Goal: Information Seeking & Learning: Learn about a topic

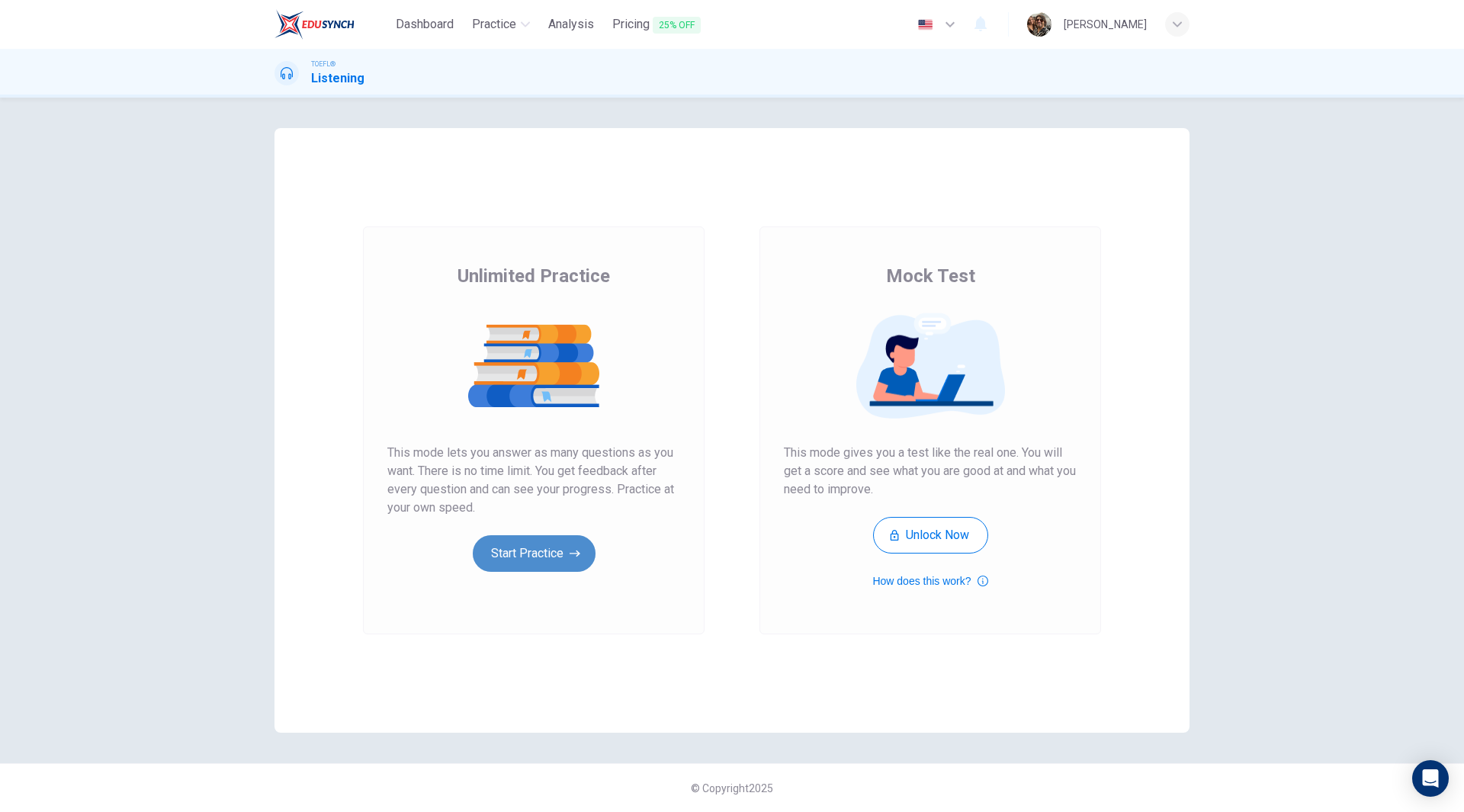
click at [540, 562] on button "Start Practice" at bounding box center [534, 554] width 123 height 37
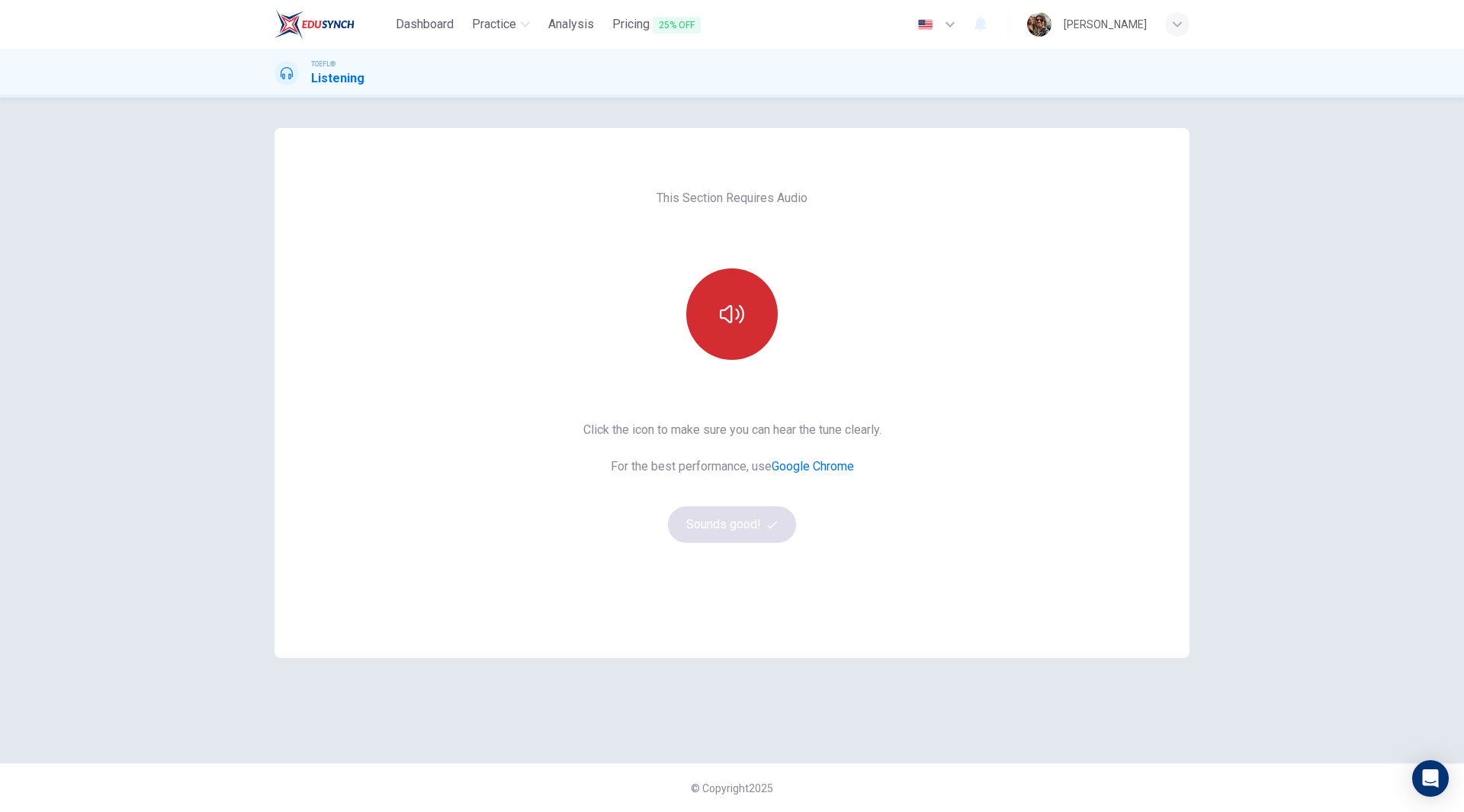
click at [737, 327] on button "button" at bounding box center [732, 313] width 91 height 91
click at [709, 536] on button "Sounds good!" at bounding box center [732, 525] width 128 height 37
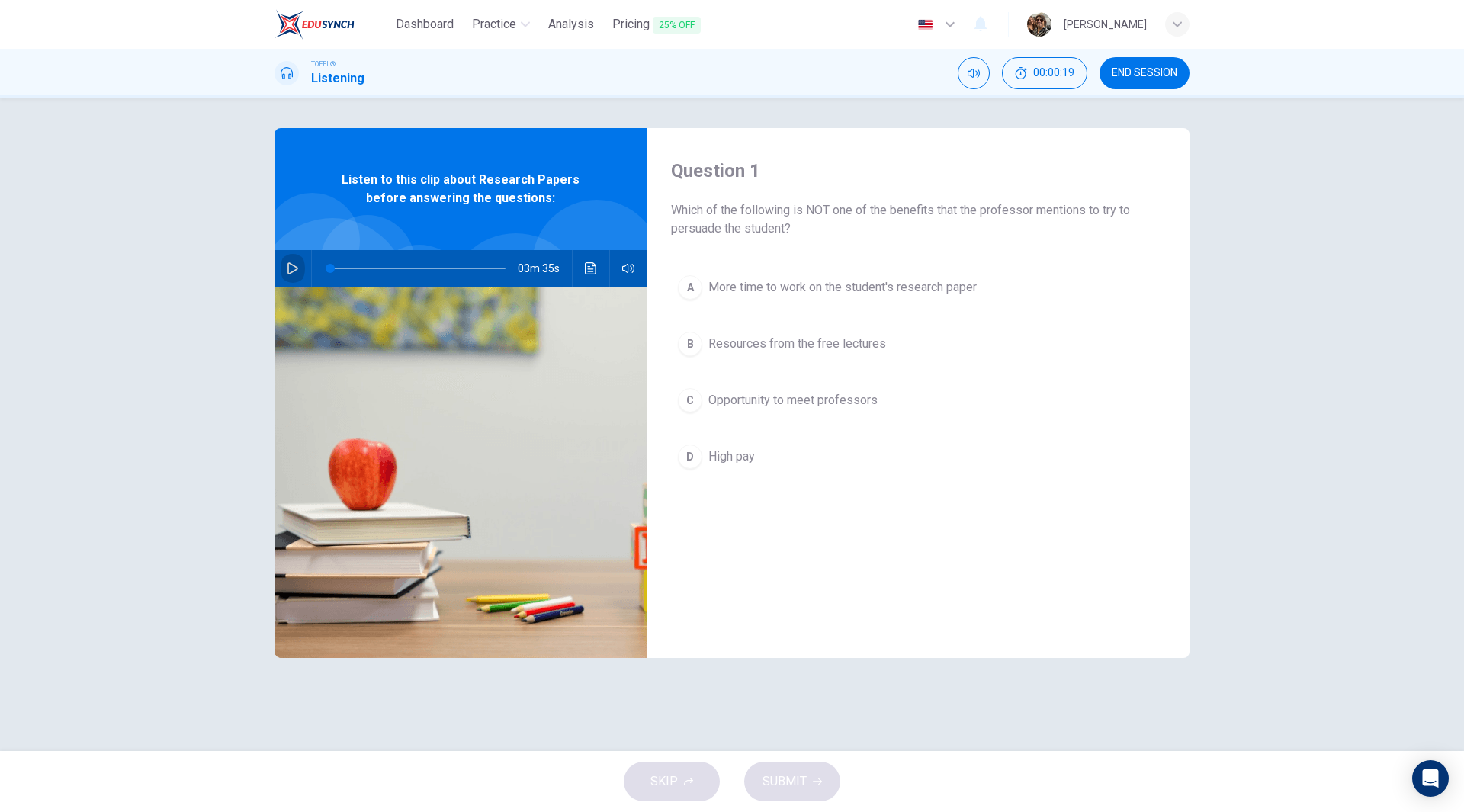
click at [293, 267] on icon "button" at bounding box center [293, 268] width 12 height 12
type input "0"
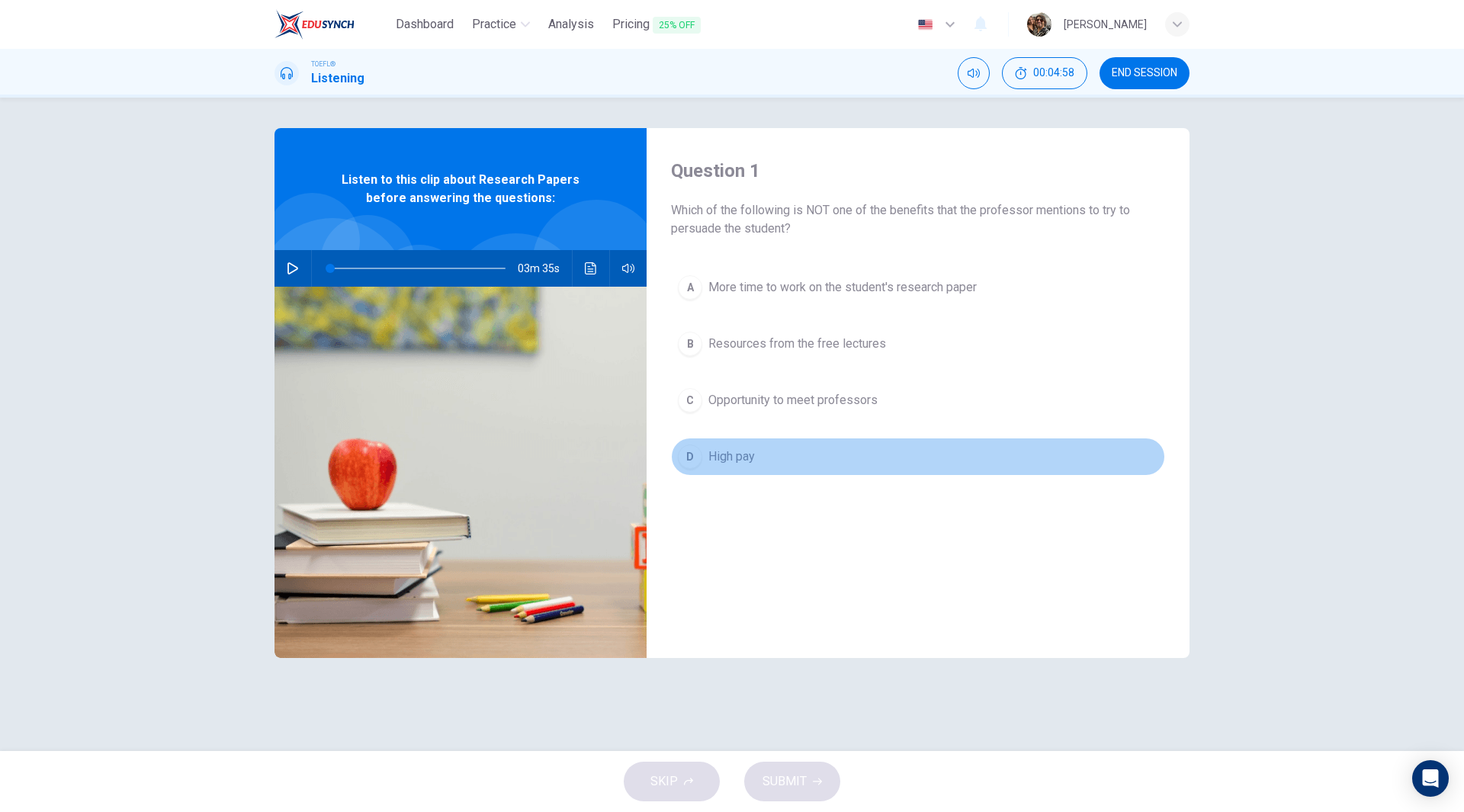
click at [734, 456] on span "High pay" at bounding box center [732, 456] width 47 height 18
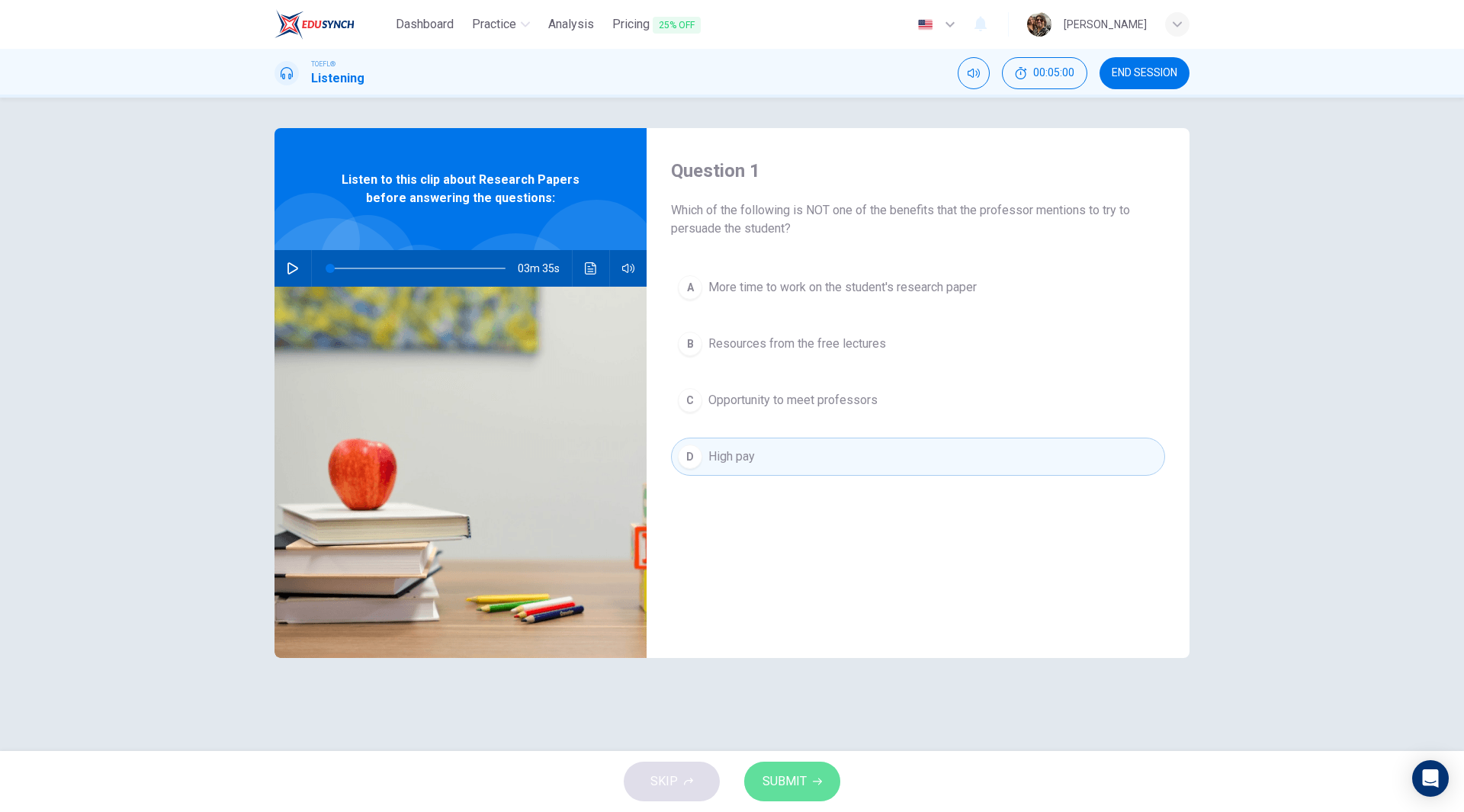
click at [779, 787] on span "SUBMIT" at bounding box center [785, 781] width 45 height 22
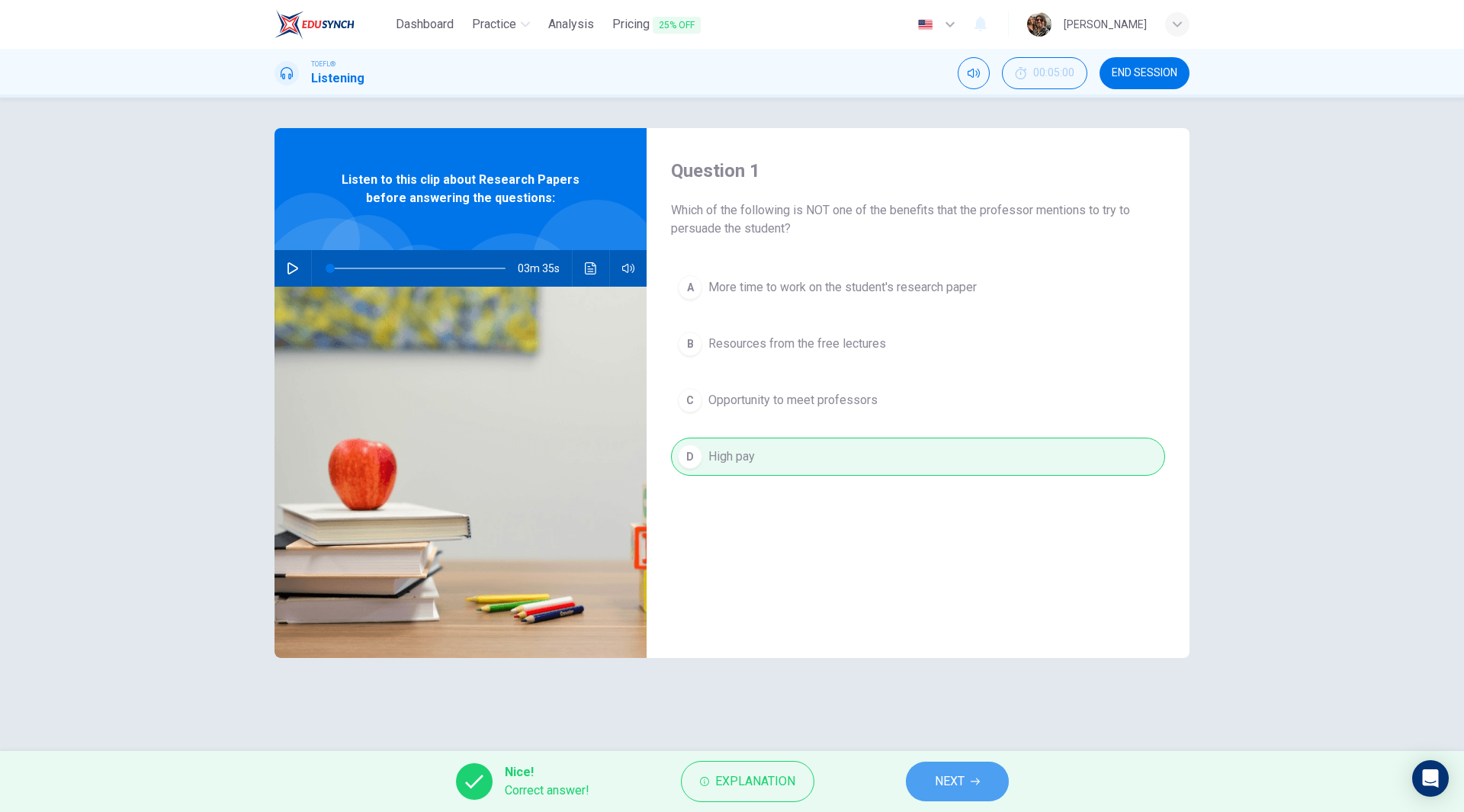
click at [952, 784] on span "NEXT" at bounding box center [949, 781] width 30 height 22
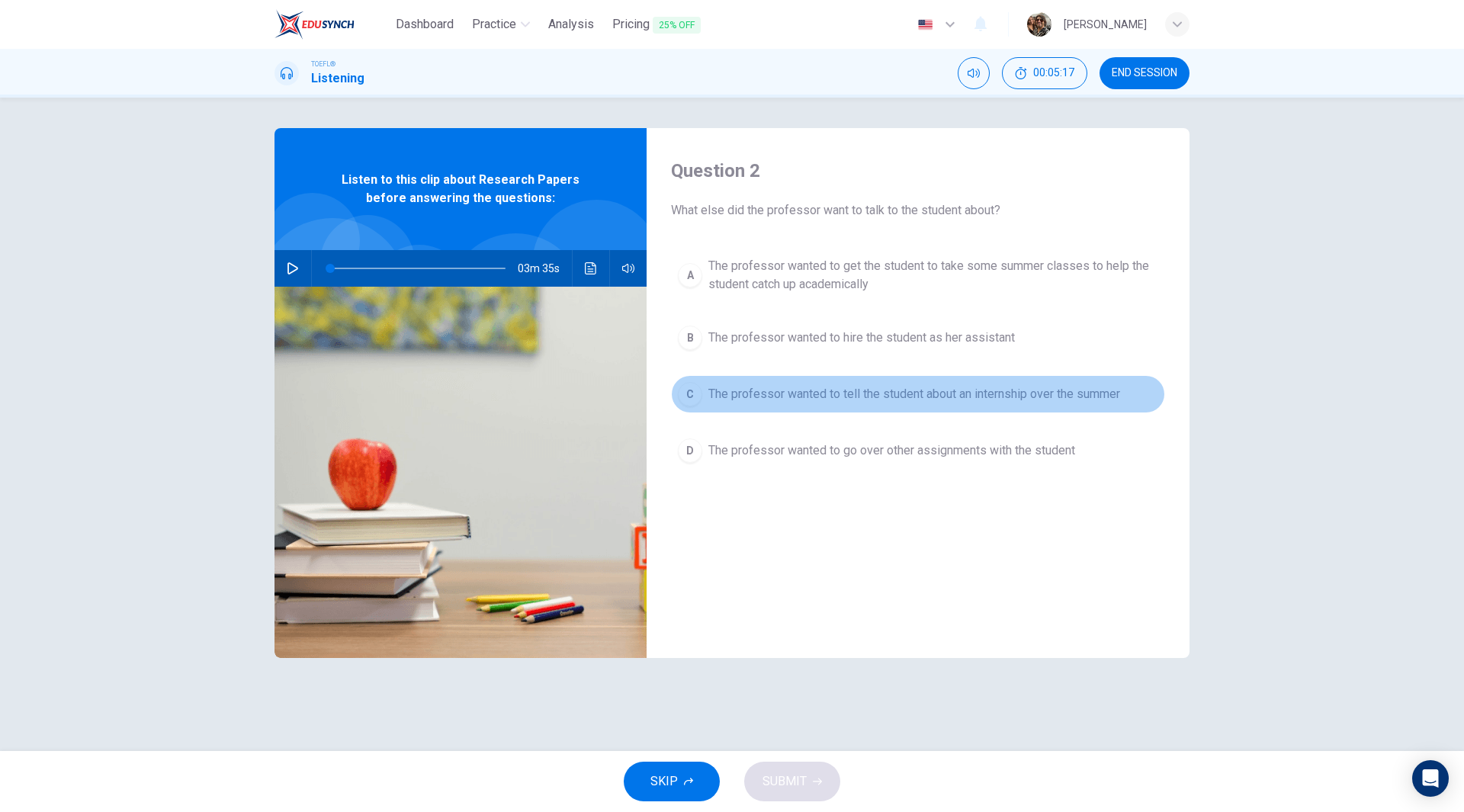
click at [890, 392] on span "The professor wanted to tell the student about an internship over the summer" at bounding box center [915, 394] width 412 height 18
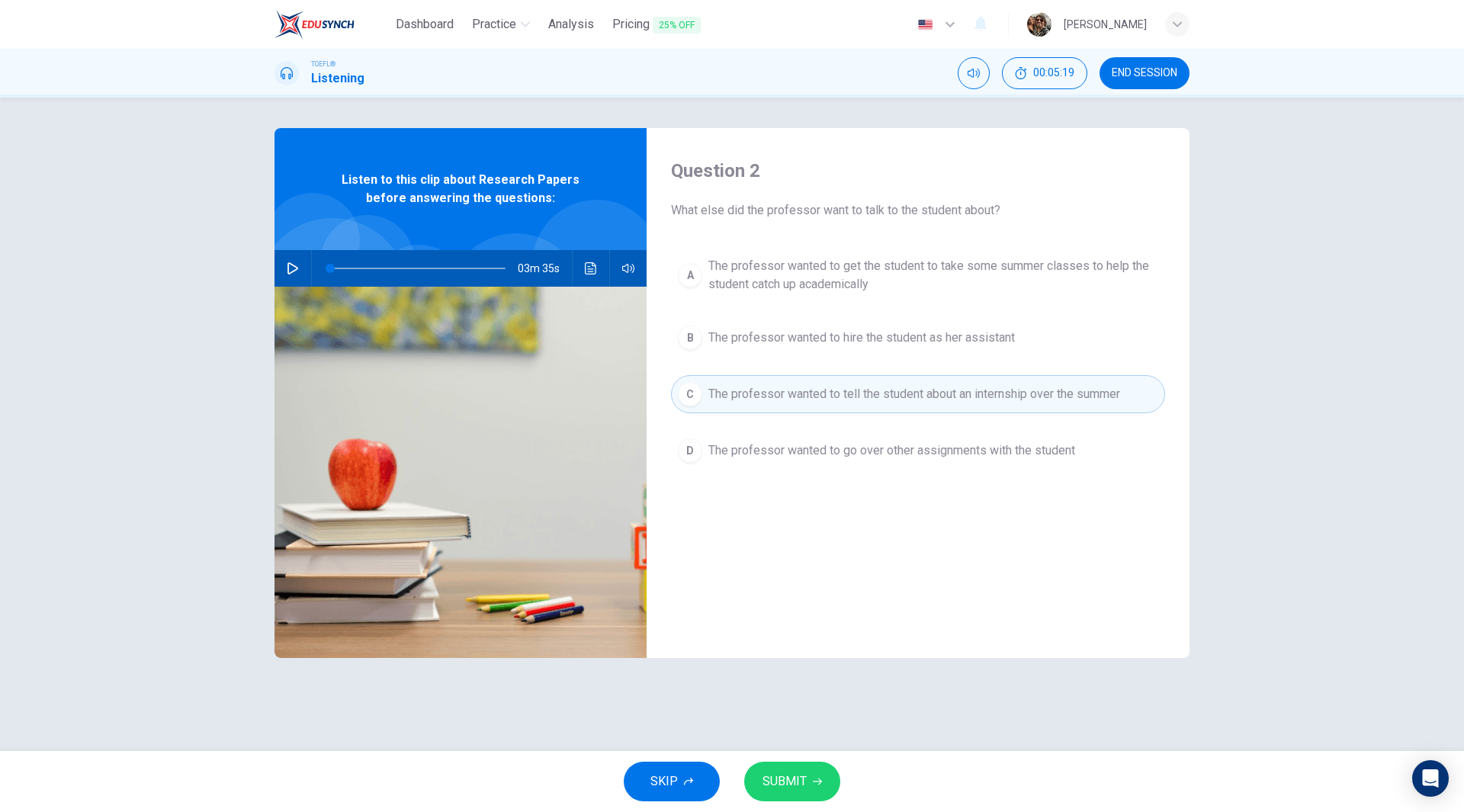
click at [808, 774] on button "SUBMIT" at bounding box center [792, 781] width 96 height 40
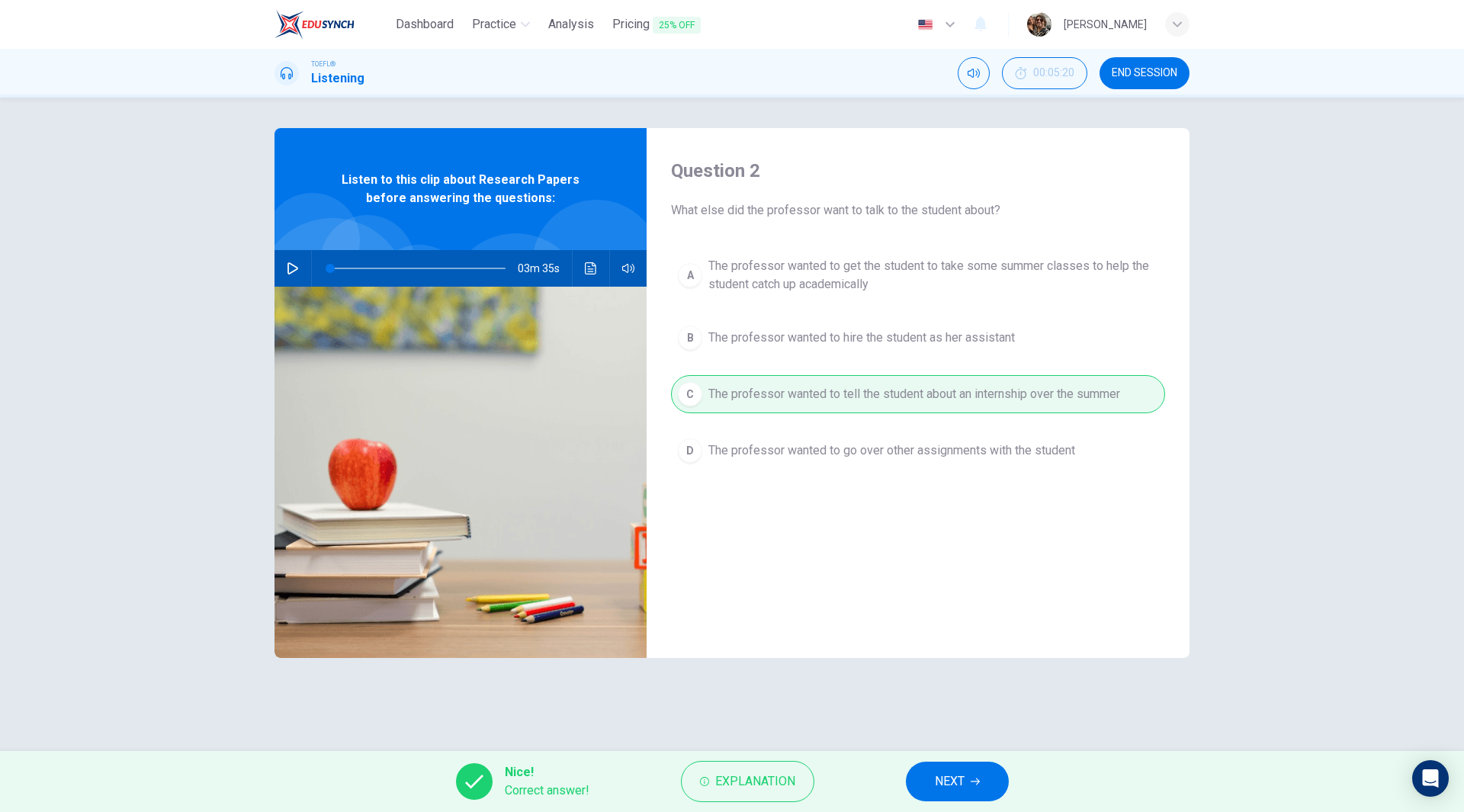
click at [977, 787] on button "NEXT" at bounding box center [958, 781] width 103 height 40
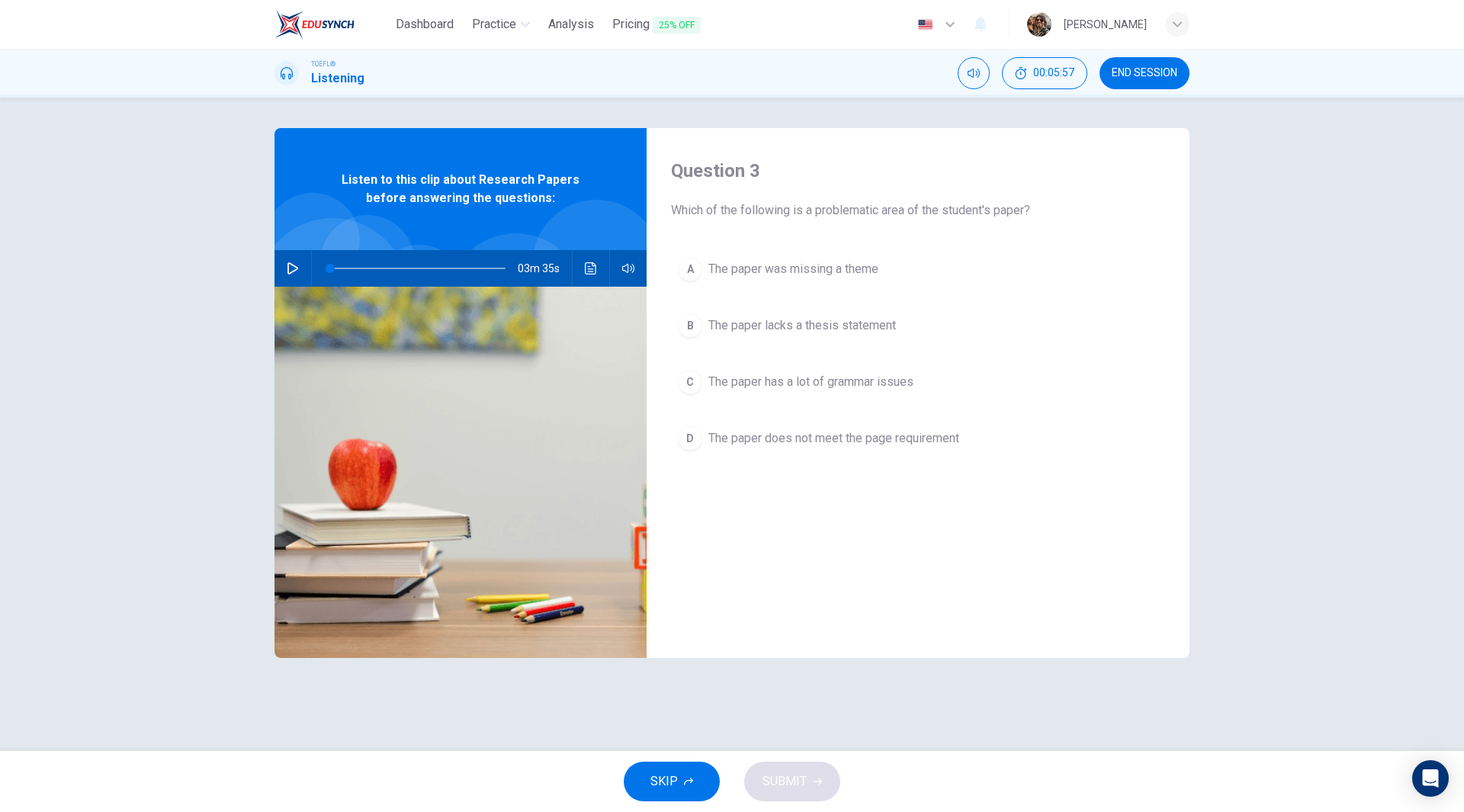
click at [799, 439] on span "The paper does not meet the page requirement" at bounding box center [834, 439] width 251 height 18
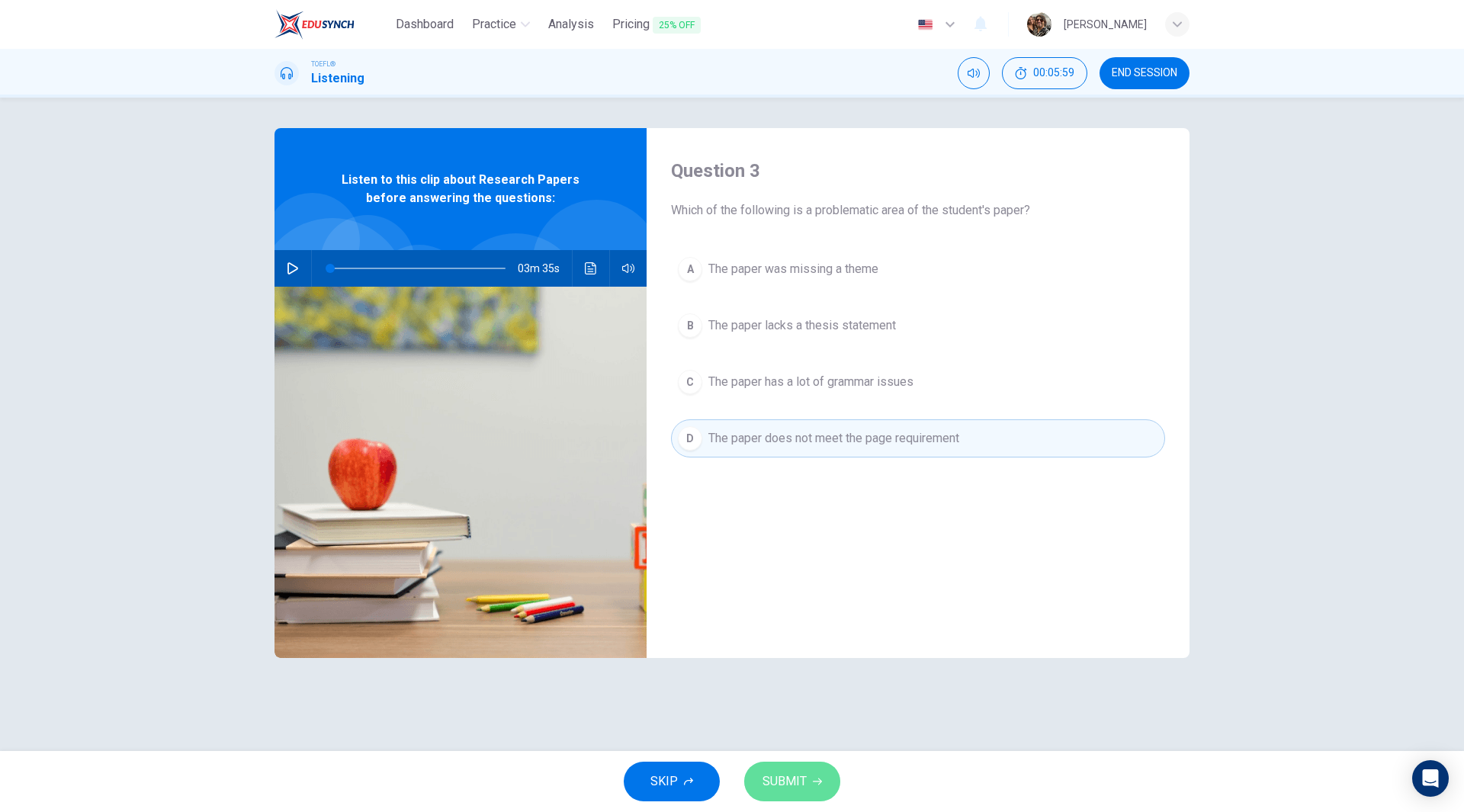
click at [792, 784] on span "SUBMIT" at bounding box center [785, 781] width 45 height 22
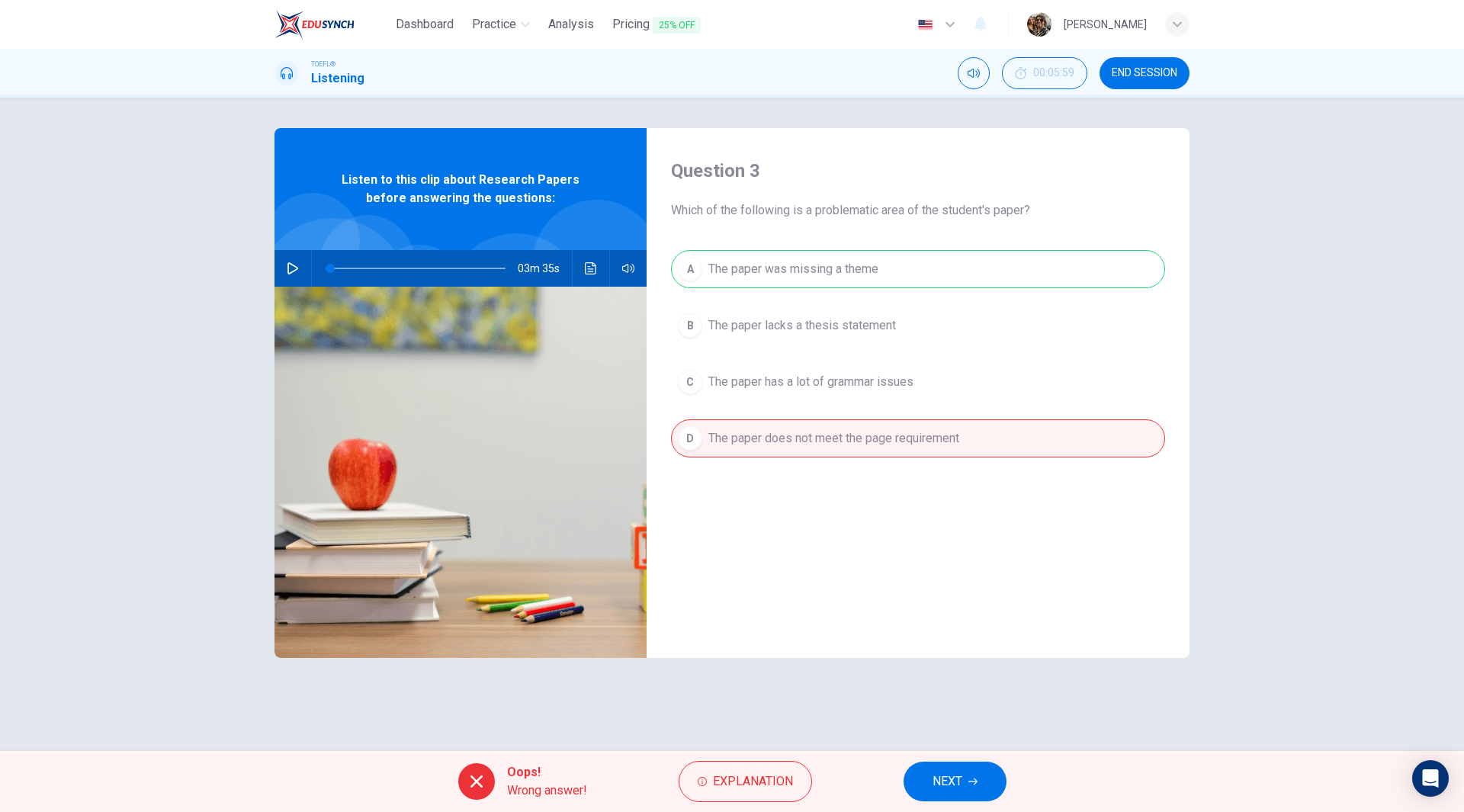
click at [954, 784] on span "NEXT" at bounding box center [947, 781] width 30 height 22
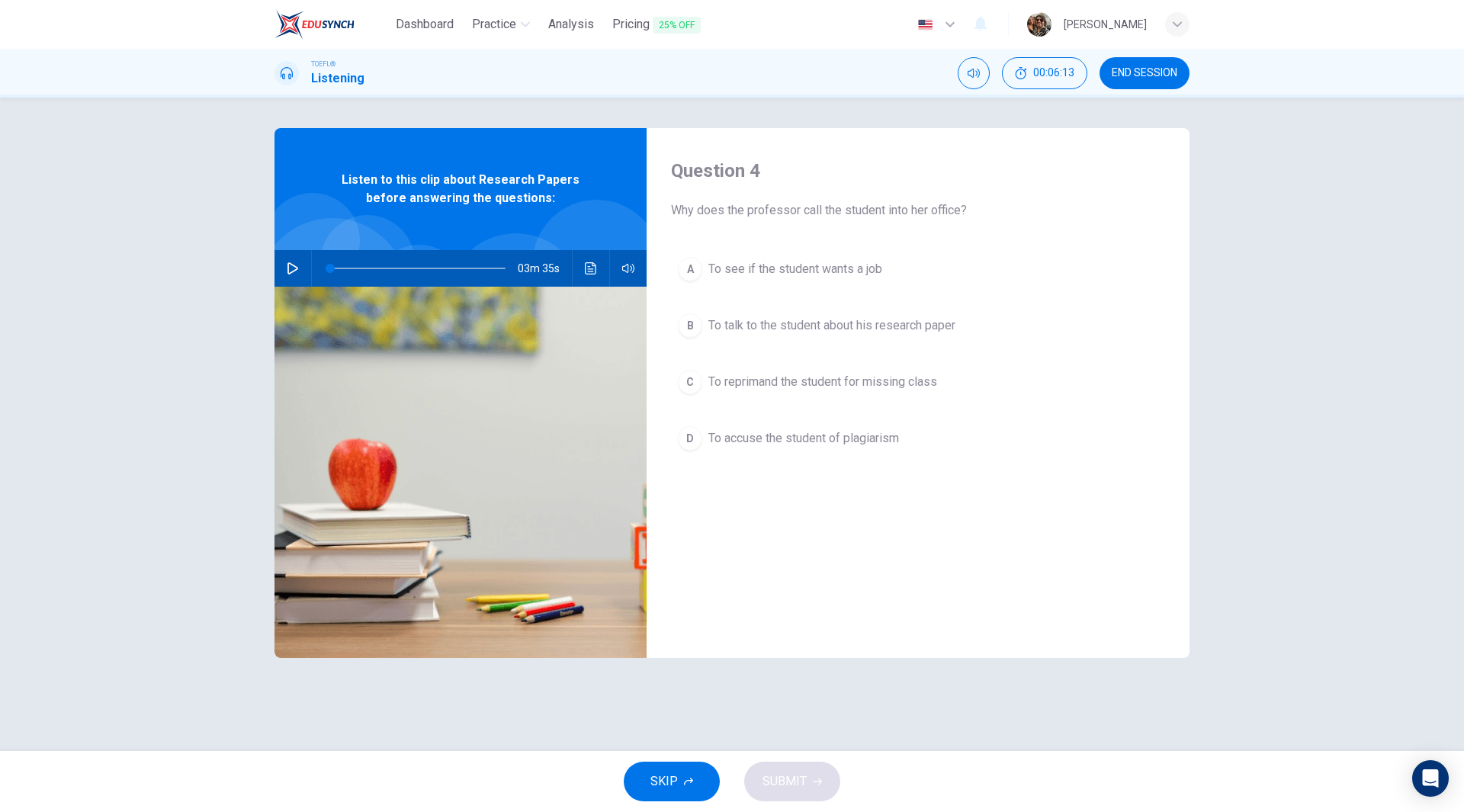
click at [788, 326] on span "To talk to the student about his research paper" at bounding box center [832, 326] width 247 height 18
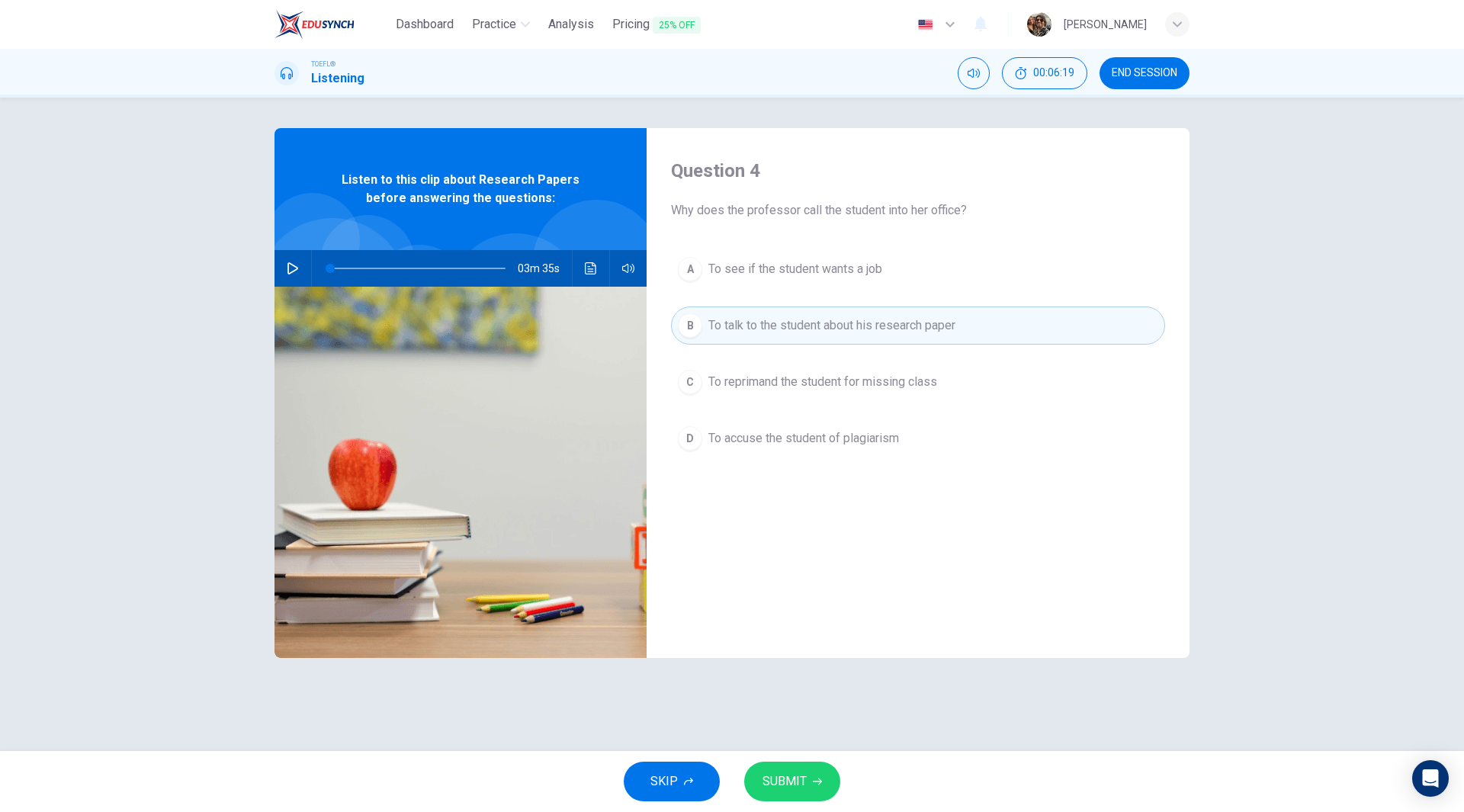
click at [799, 777] on span "SUBMIT" at bounding box center [785, 781] width 45 height 22
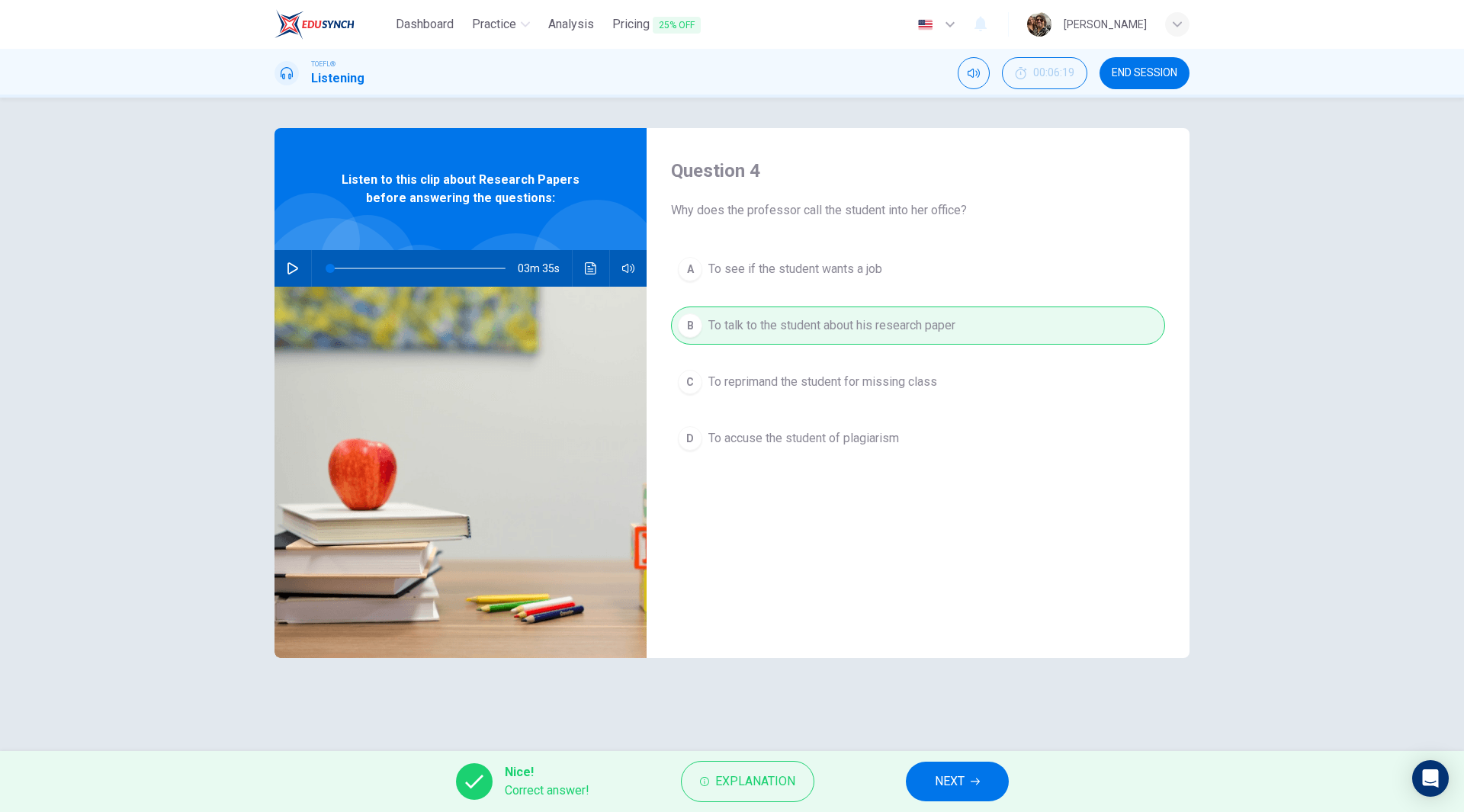
click at [928, 788] on button "NEXT" at bounding box center [958, 781] width 103 height 40
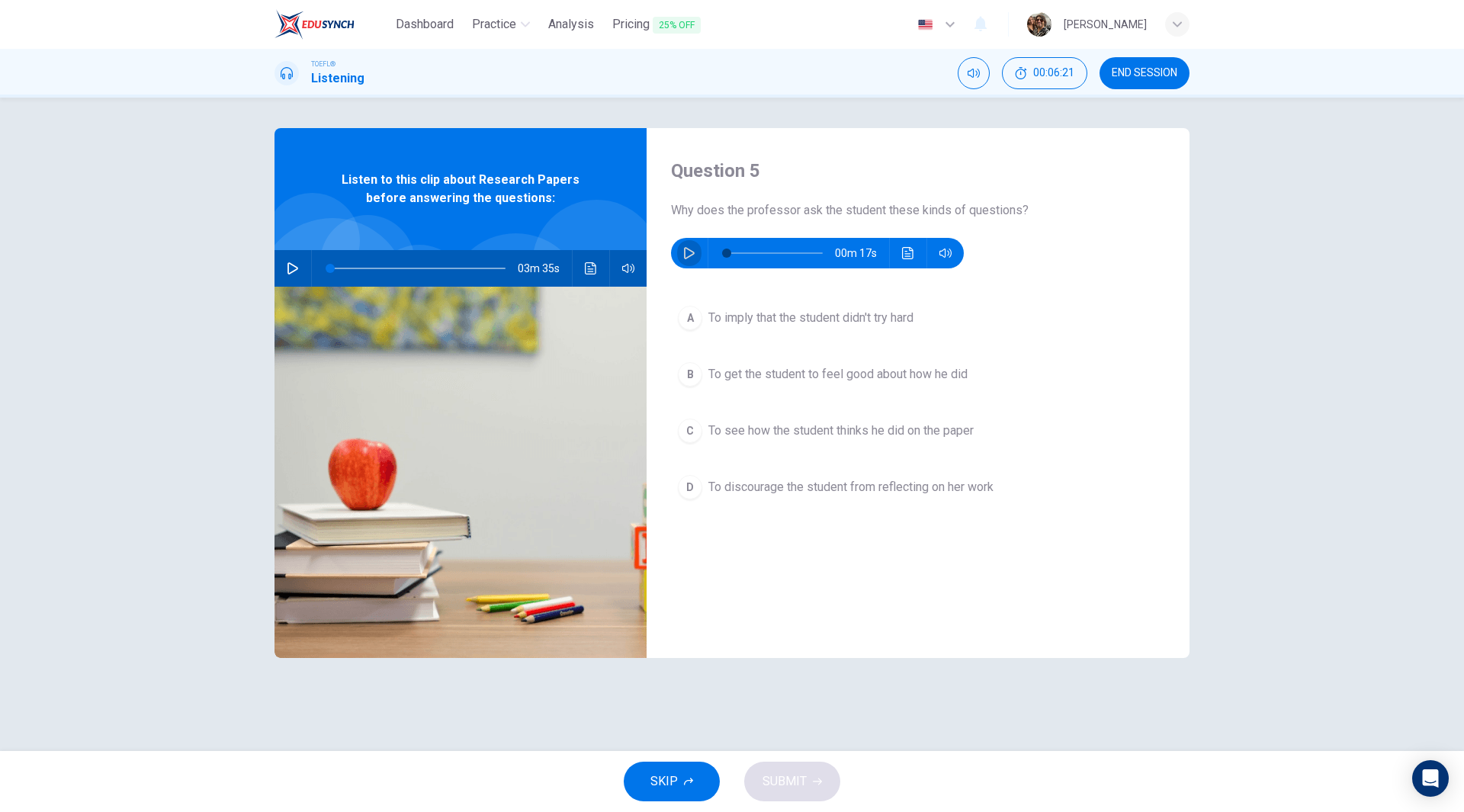
click at [682, 258] on button "button" at bounding box center [689, 254] width 25 height 31
type input "0"
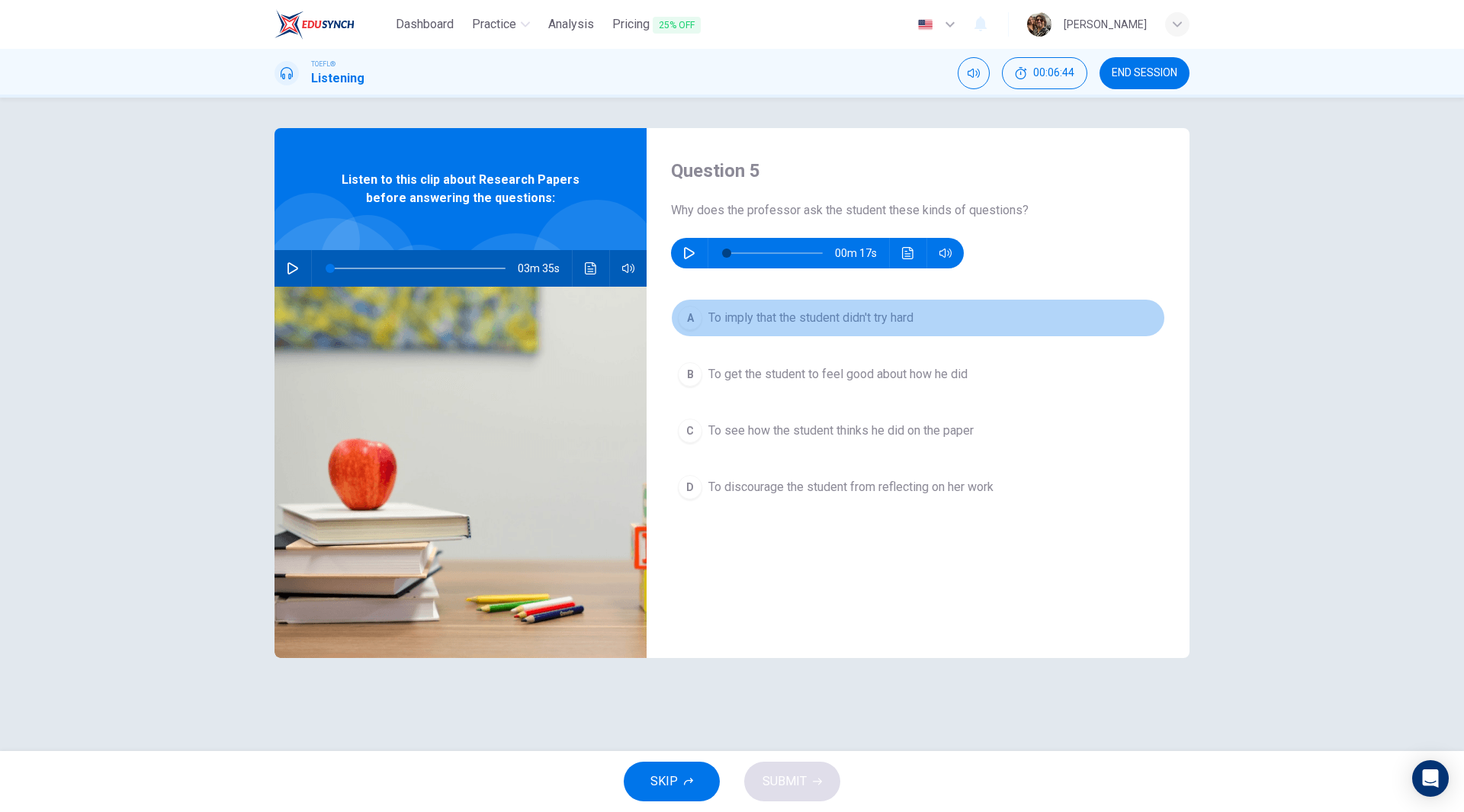
click at [749, 312] on span "To imply that the student didn't try hard" at bounding box center [811, 318] width 205 height 18
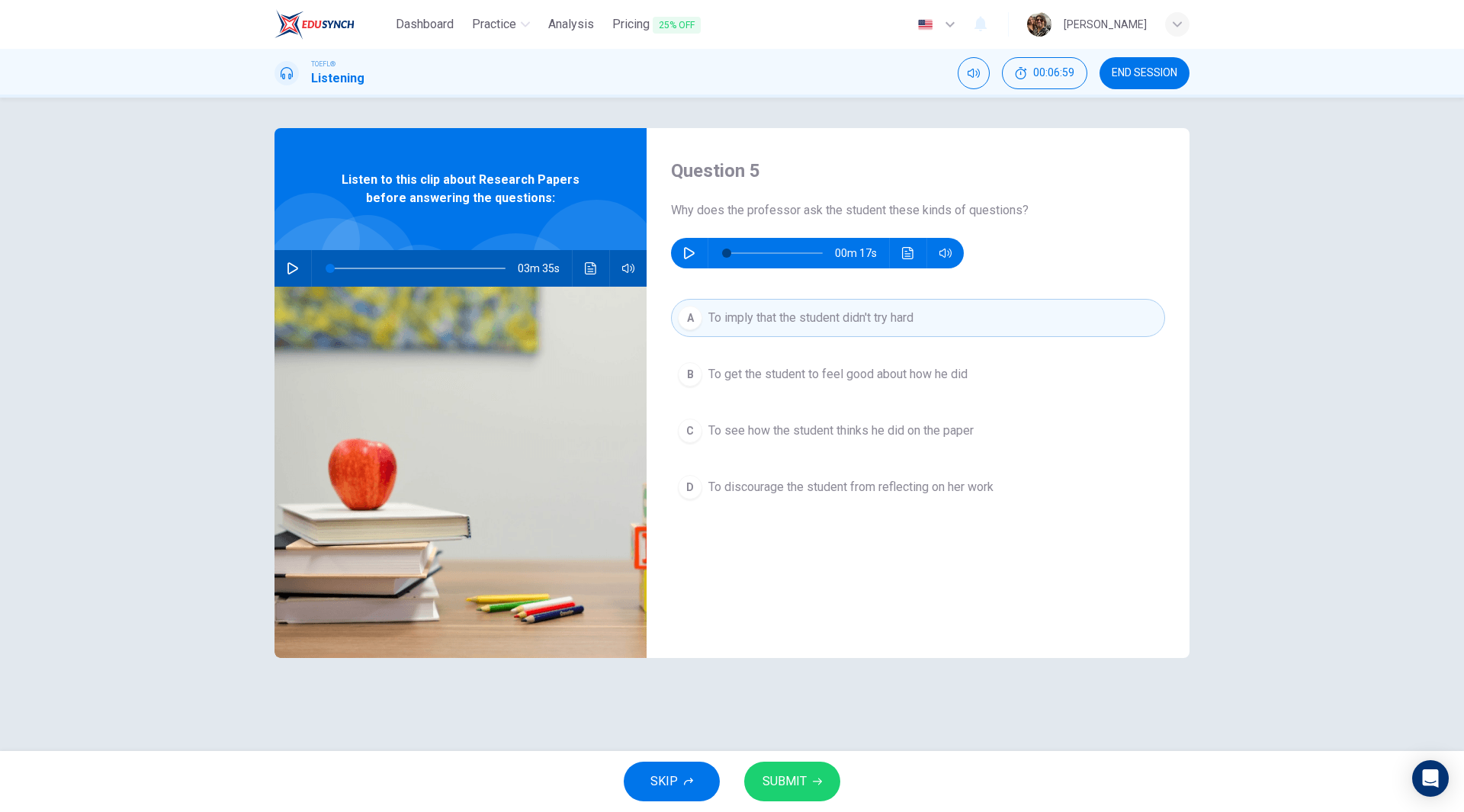
click at [771, 784] on span "SUBMIT" at bounding box center [785, 781] width 45 height 22
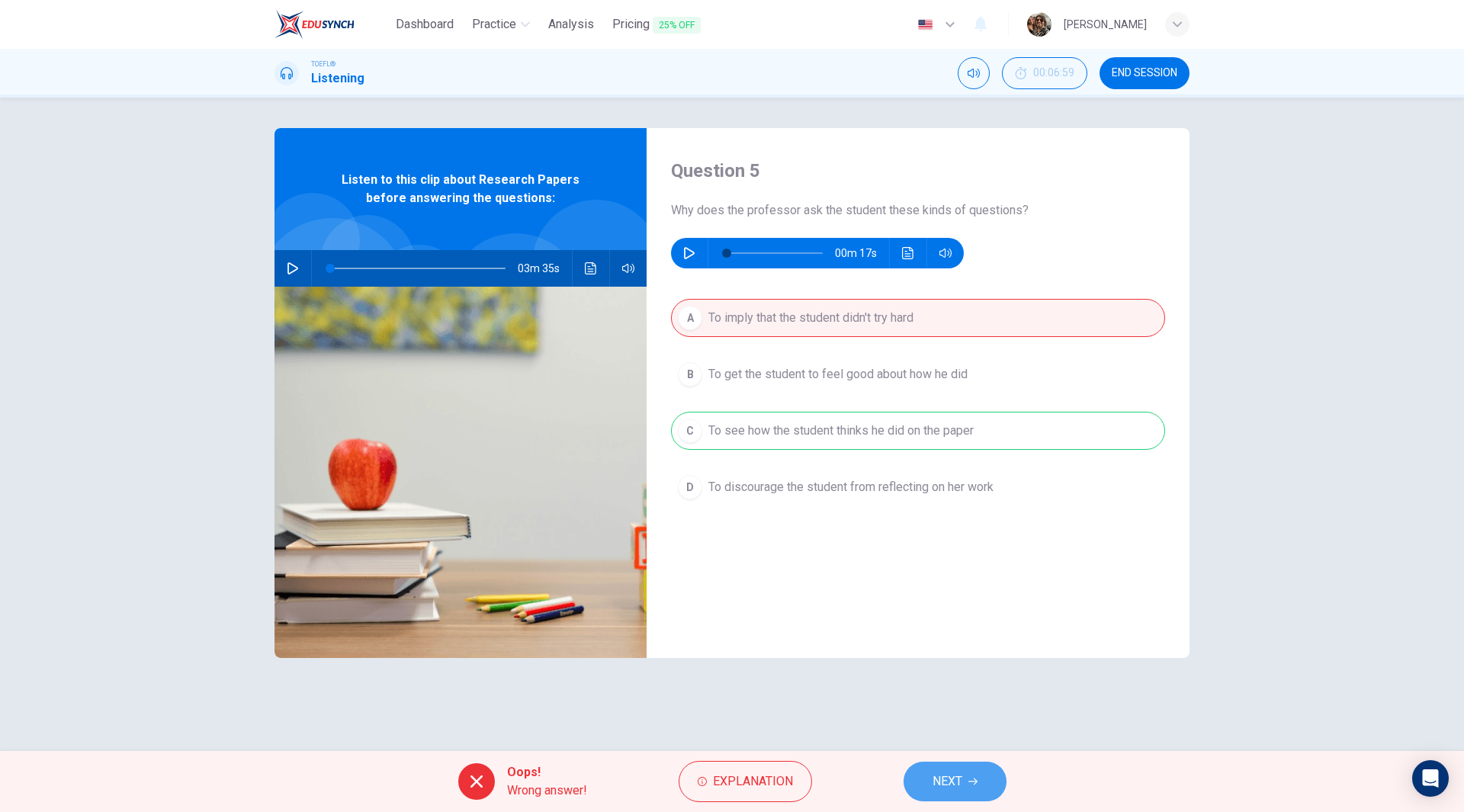
click at [951, 777] on span "NEXT" at bounding box center [947, 781] width 30 height 22
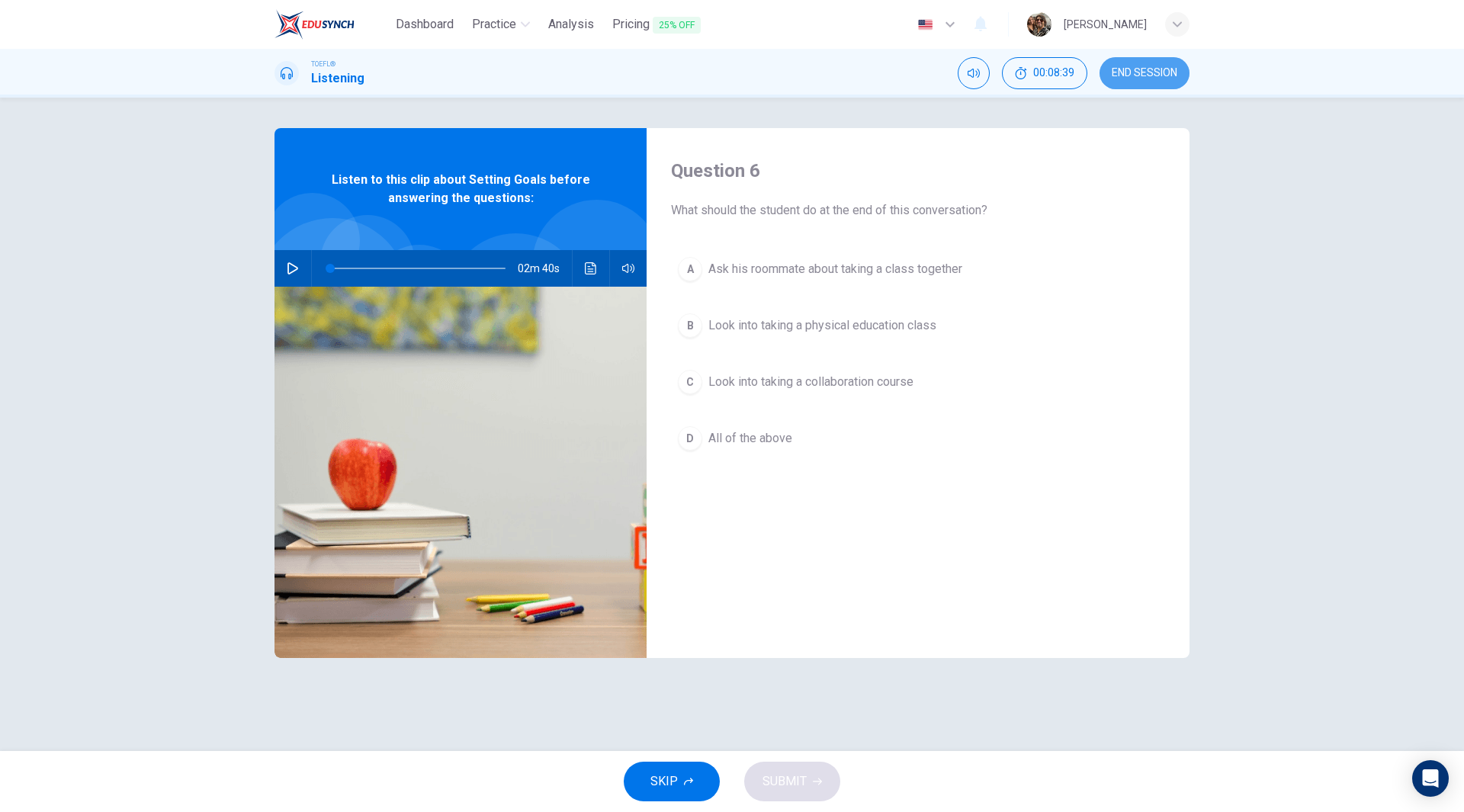
click at [1156, 79] on button "END SESSION" at bounding box center [1144, 73] width 90 height 32
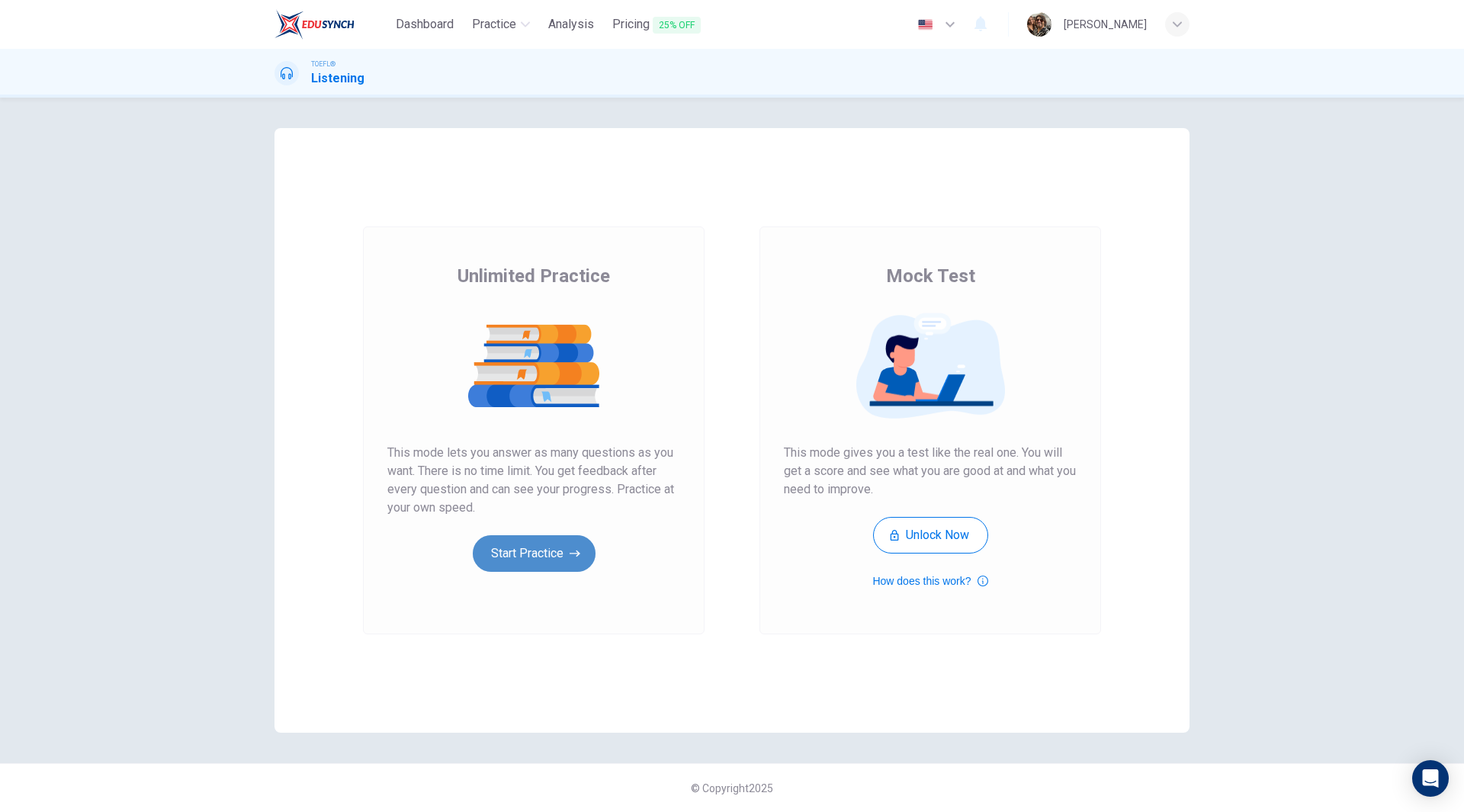
click at [550, 545] on button "Start Practice" at bounding box center [534, 554] width 123 height 37
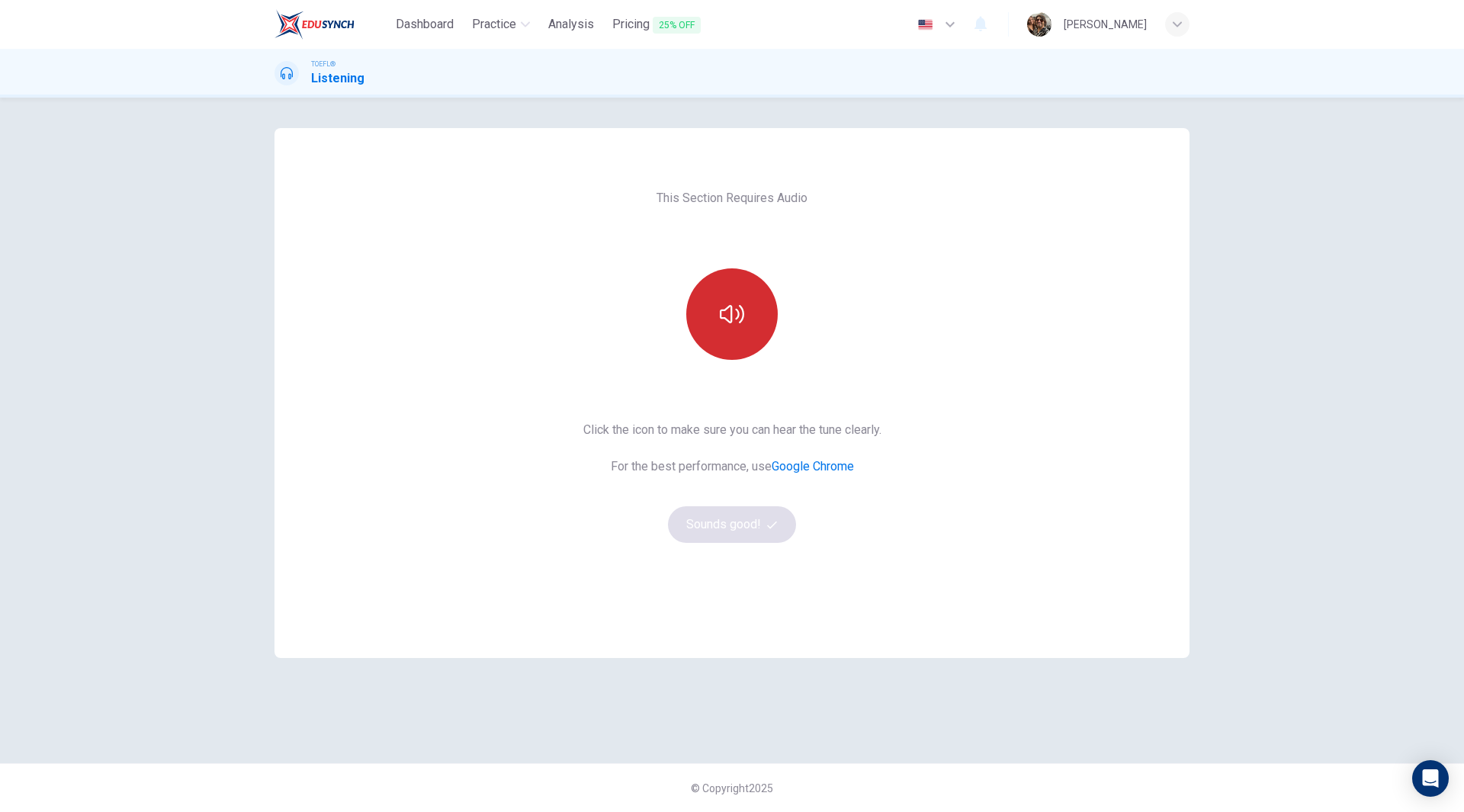
click at [725, 290] on button "button" at bounding box center [732, 313] width 91 height 91
click at [765, 525] on button "Sounds good!" at bounding box center [732, 525] width 128 height 37
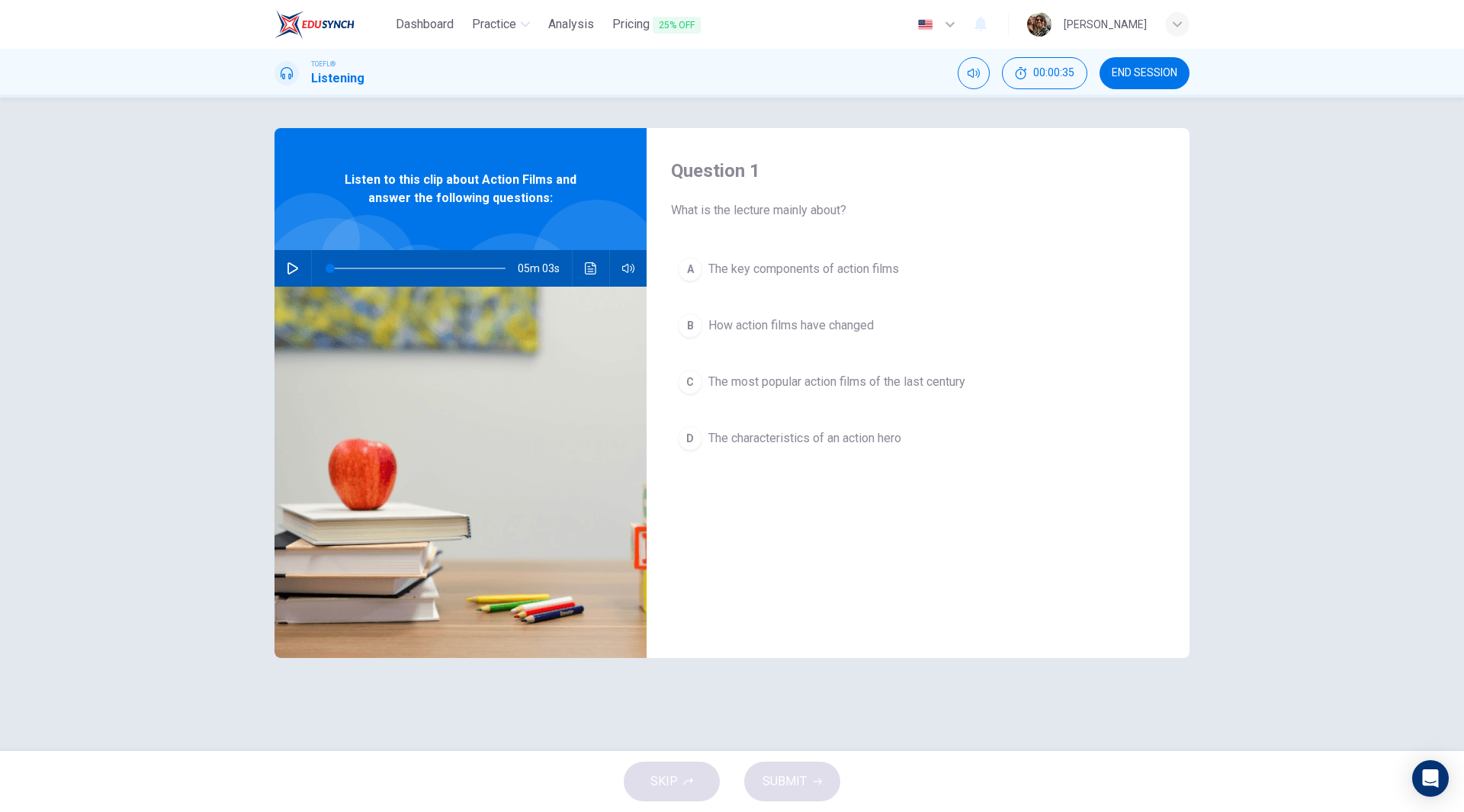
click at [284, 265] on button "button" at bounding box center [293, 268] width 25 height 37
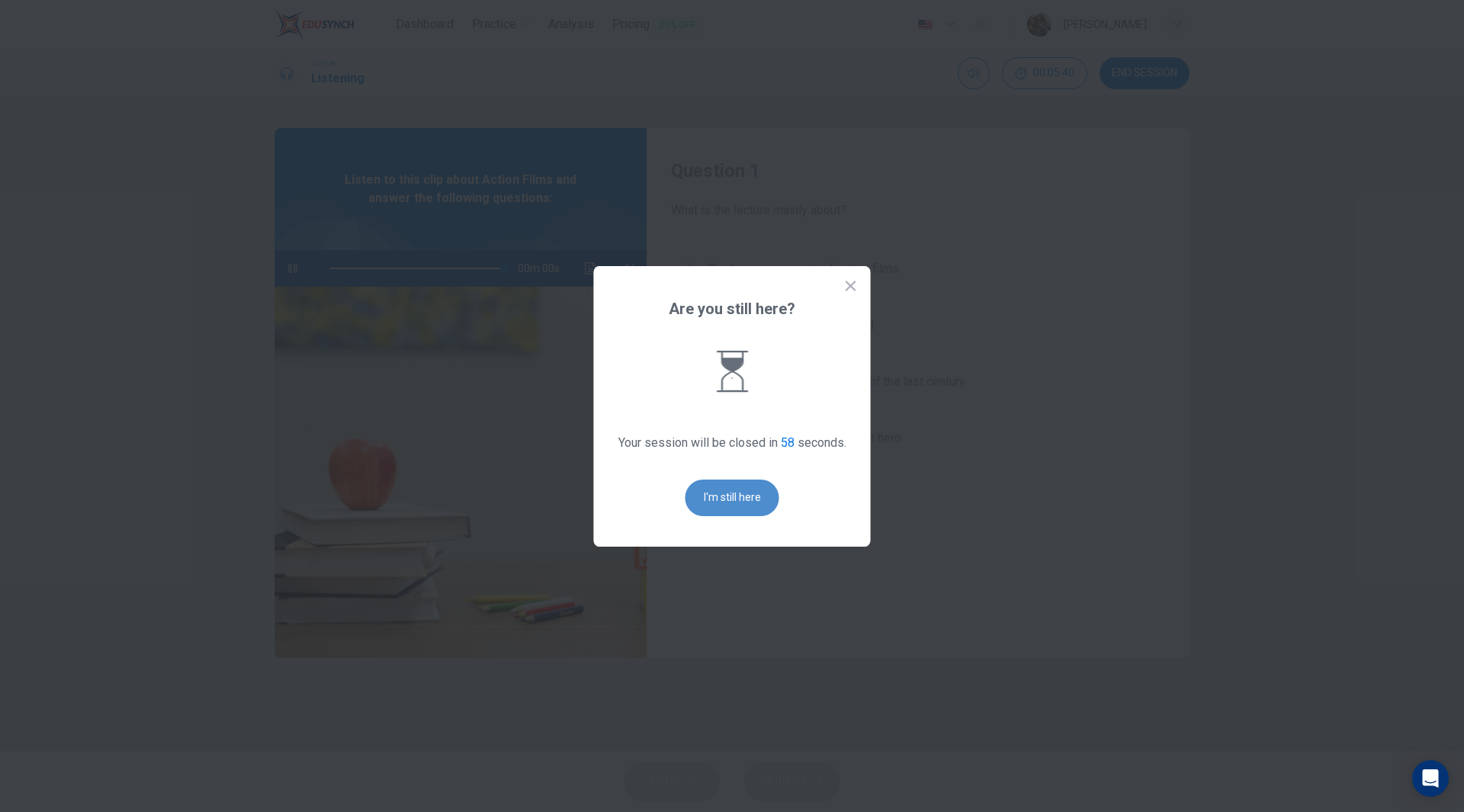
click at [717, 499] on button "I'm still here" at bounding box center [732, 498] width 94 height 37
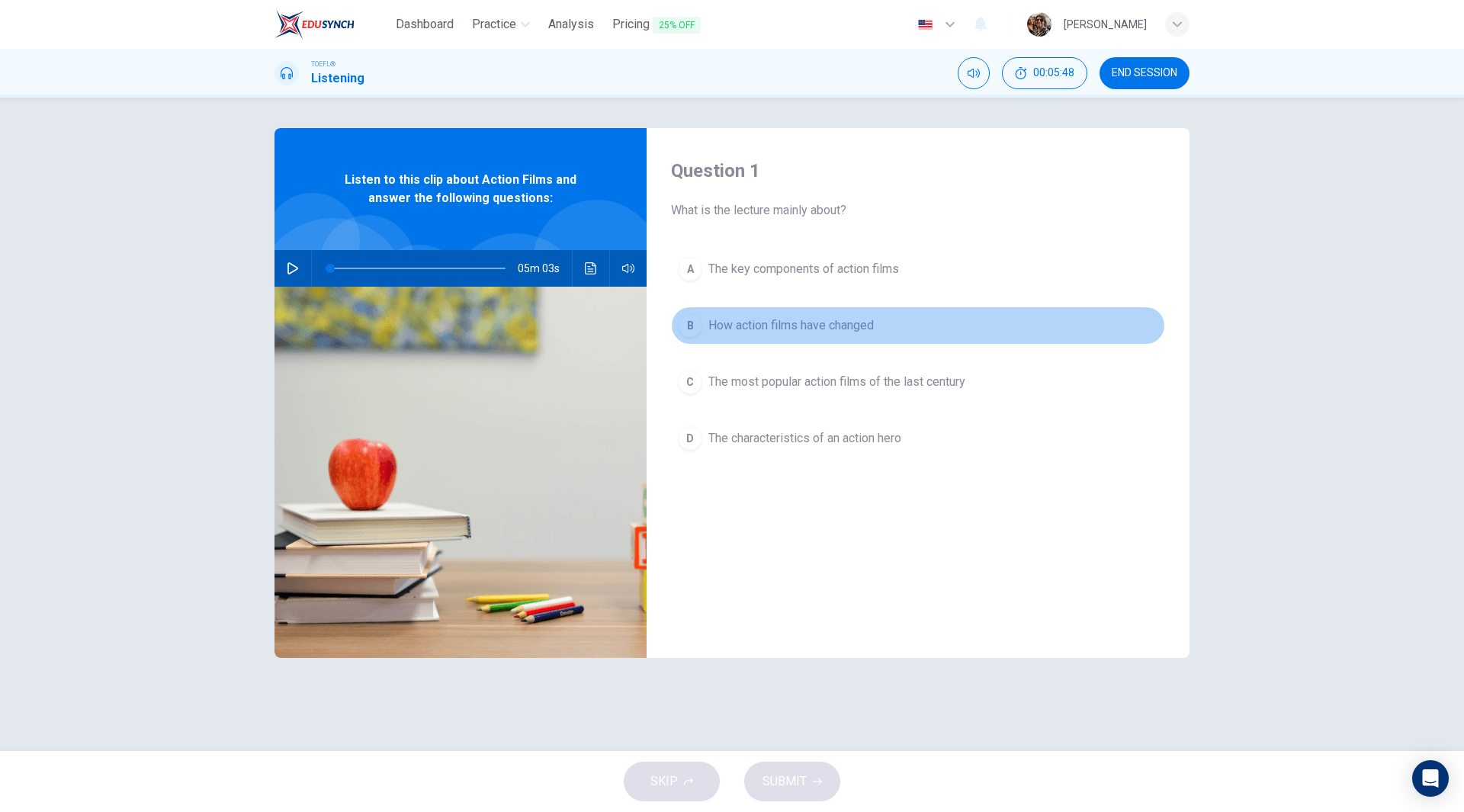
click at [801, 328] on span "How action films have changed" at bounding box center [791, 326] width 165 height 18
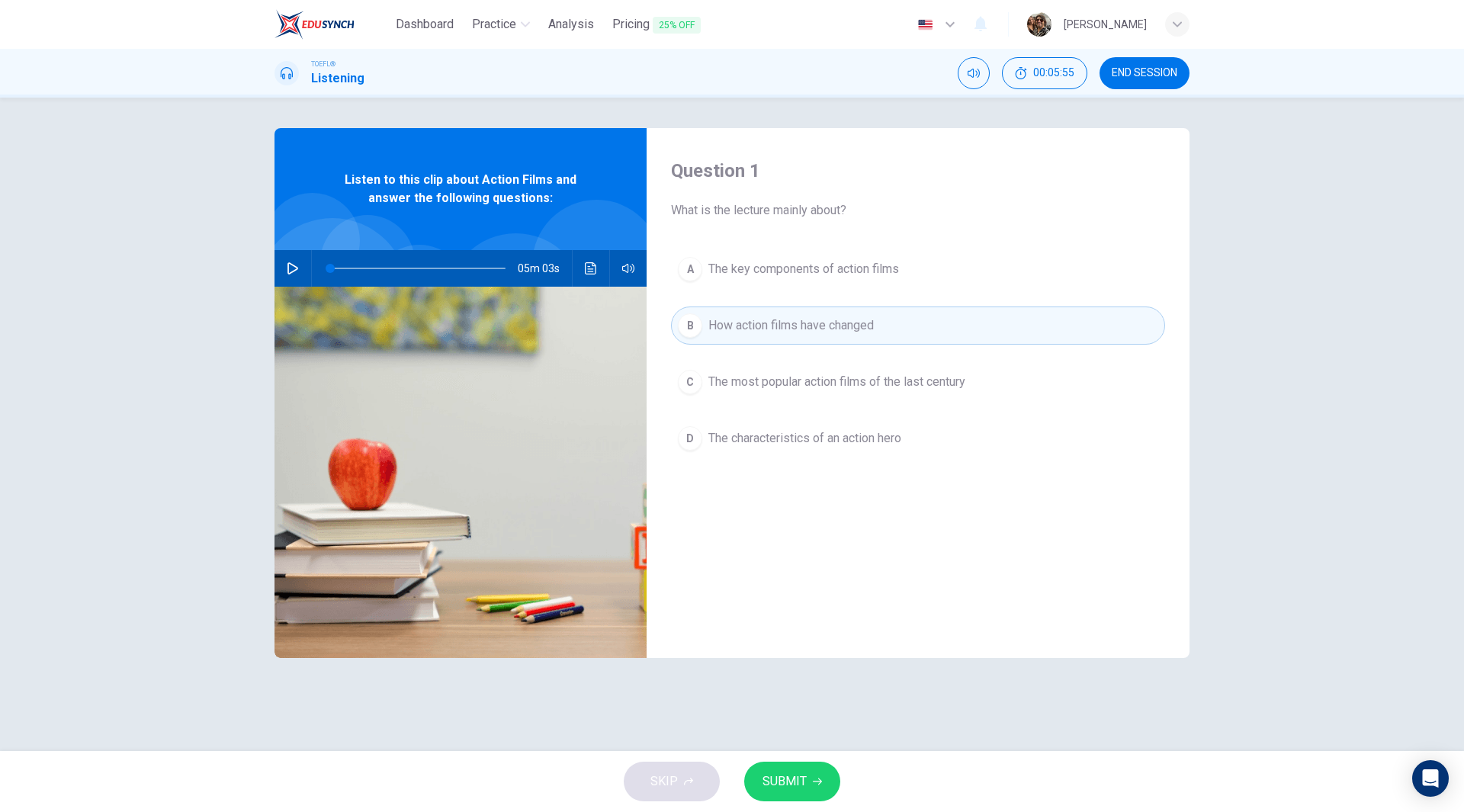
click at [790, 781] on span "SUBMIT" at bounding box center [785, 781] width 45 height 22
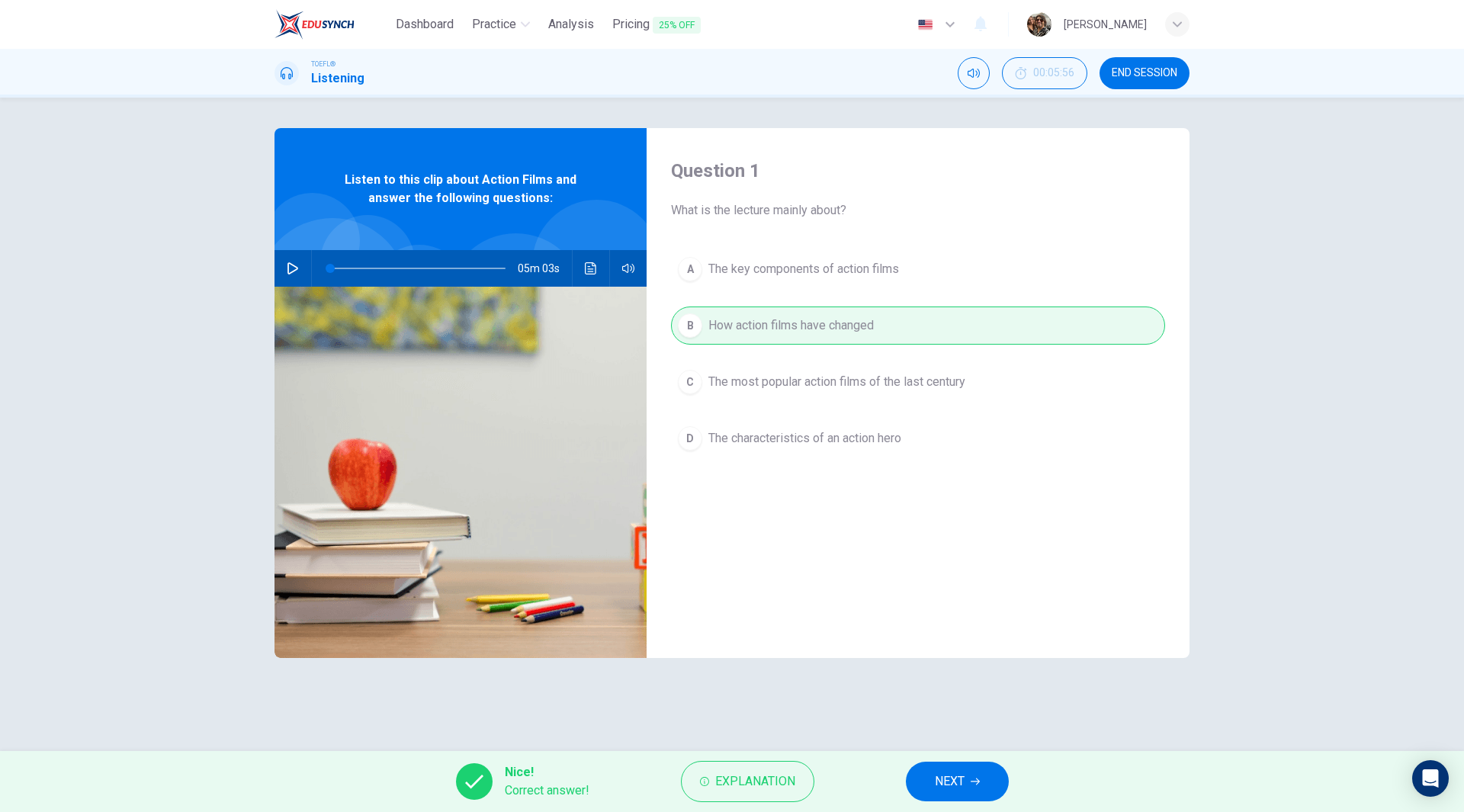
click at [970, 786] on button "NEXT" at bounding box center [958, 781] width 103 height 40
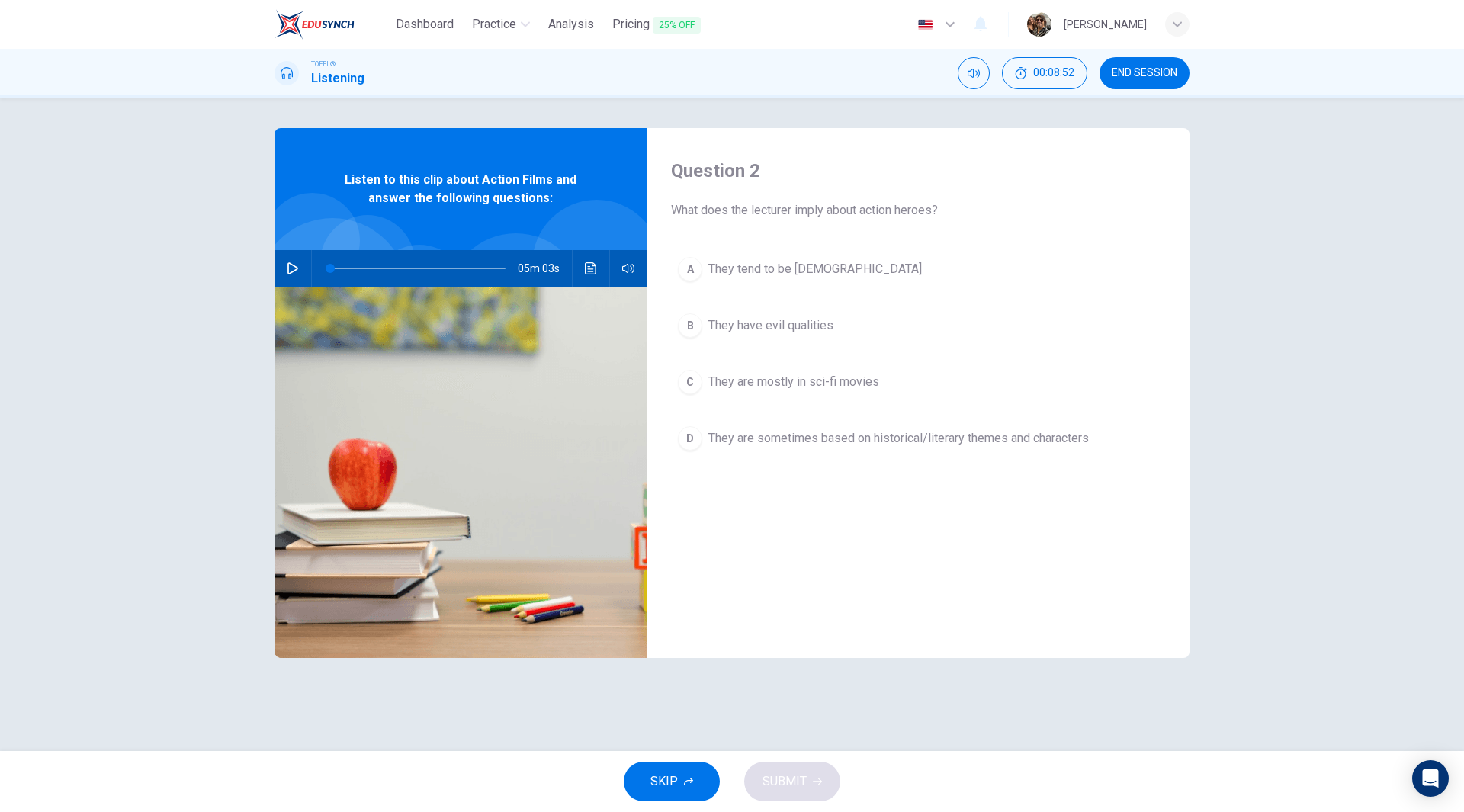
click at [288, 267] on icon "button" at bounding box center [293, 268] width 11 height 12
click at [591, 270] on icon "Click to see the audio transcription" at bounding box center [591, 268] width 12 height 12
type input "0"
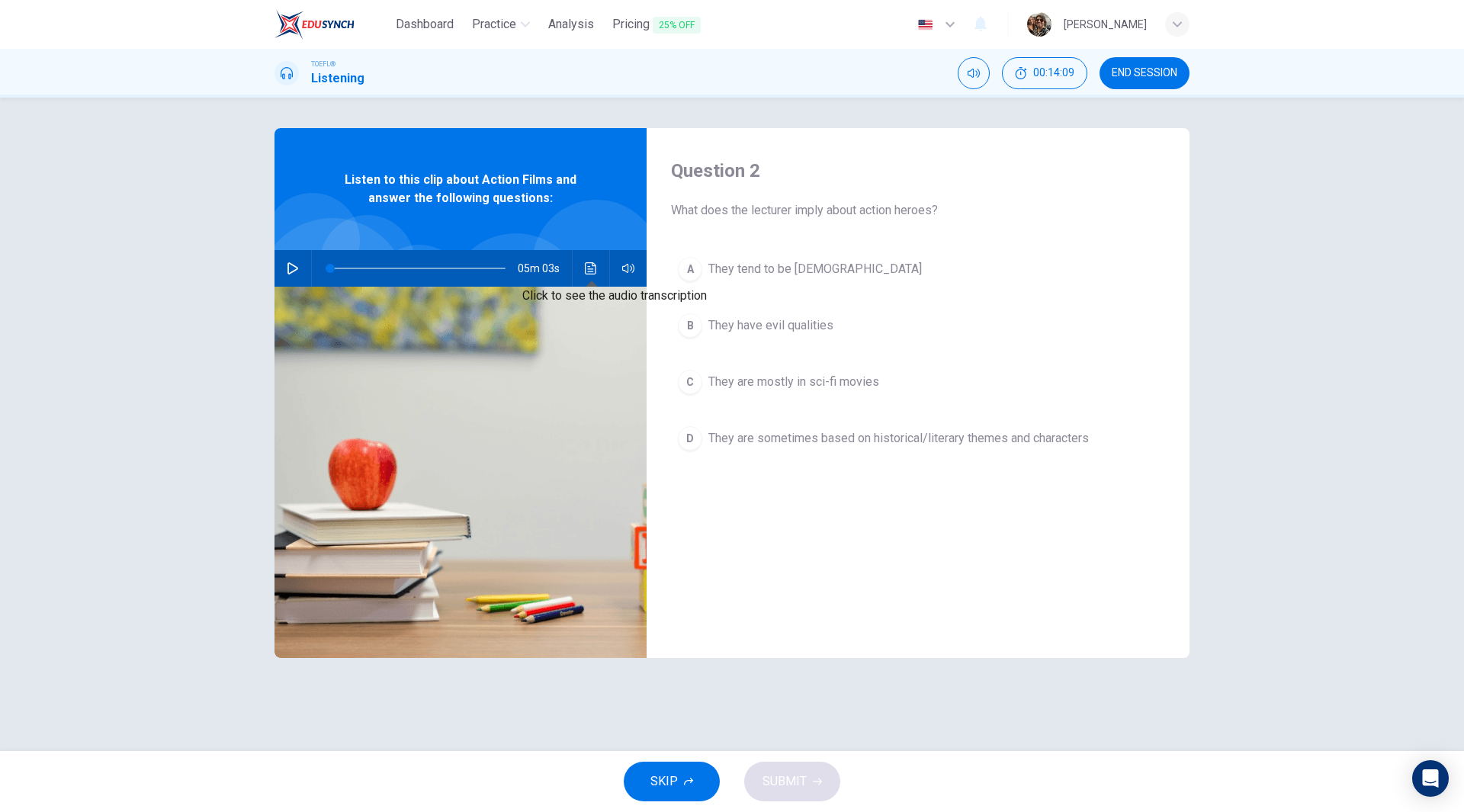
click at [593, 270] on icon "Click to see the audio transcription" at bounding box center [591, 268] width 12 height 12
click at [1211, 811] on div at bounding box center [732, 812] width 1464 height 0
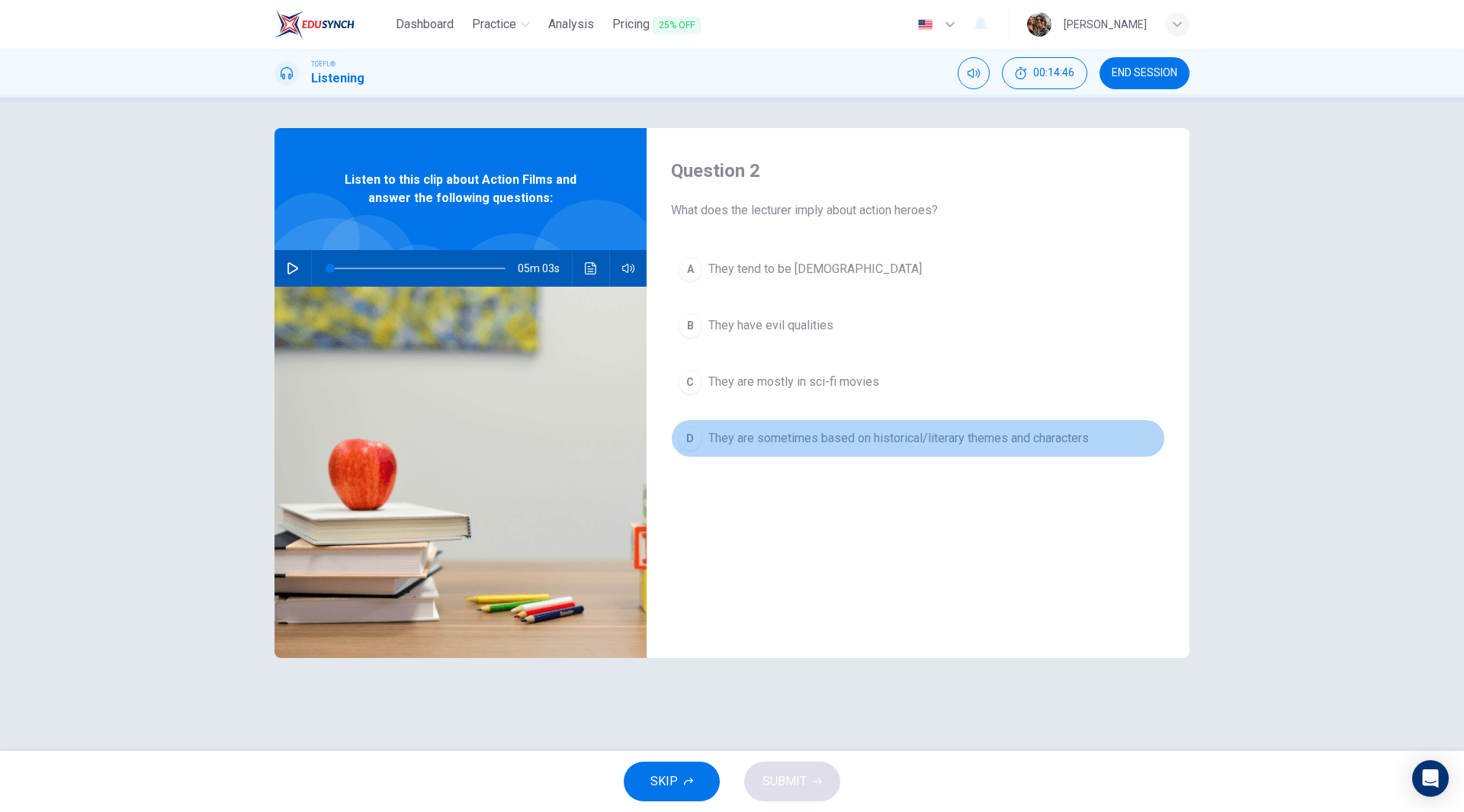
click at [928, 439] on span "They are sometimes based on historical/literary themes and characters" at bounding box center [898, 439] width 380 height 18
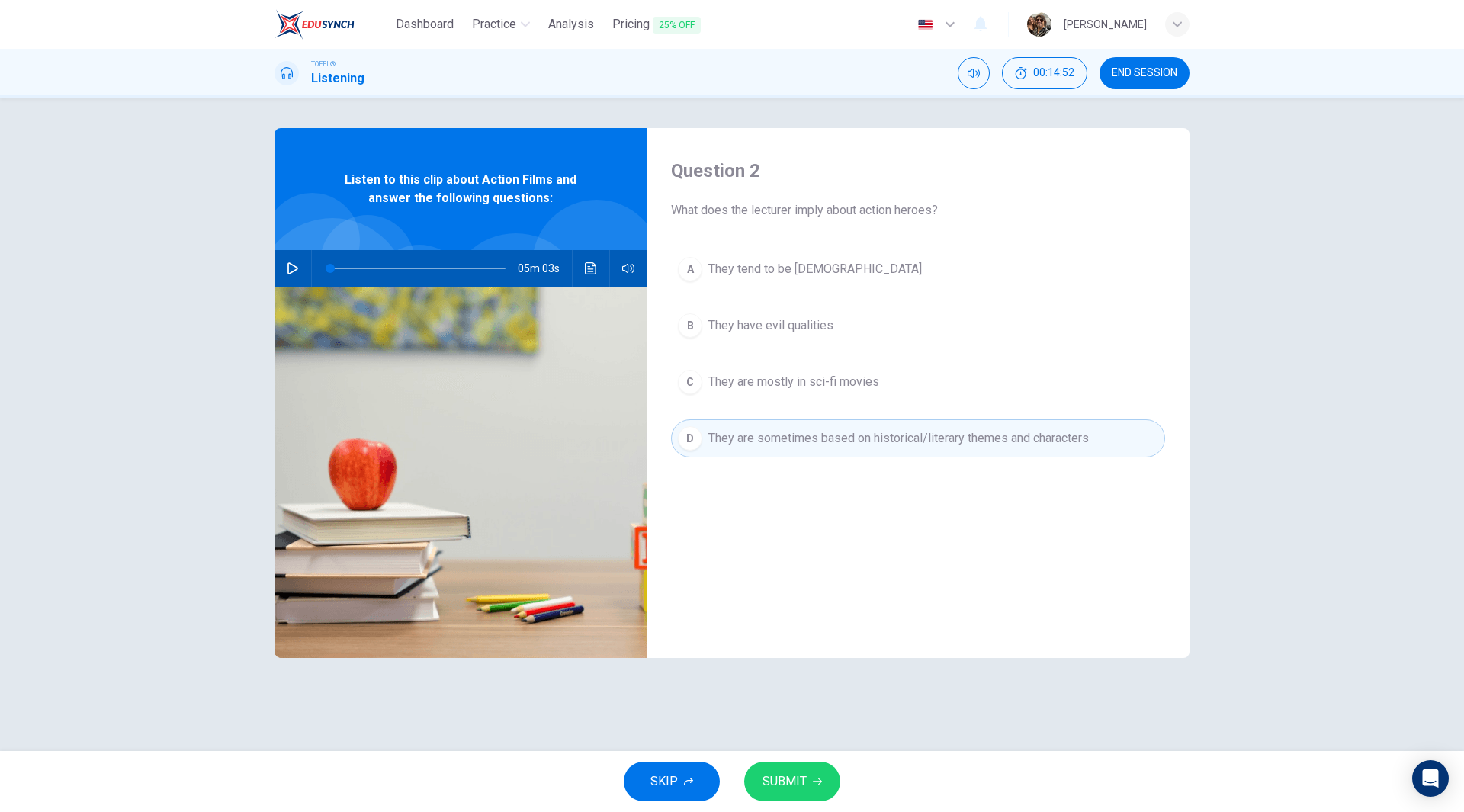
click at [795, 781] on span "SUBMIT" at bounding box center [785, 781] width 45 height 22
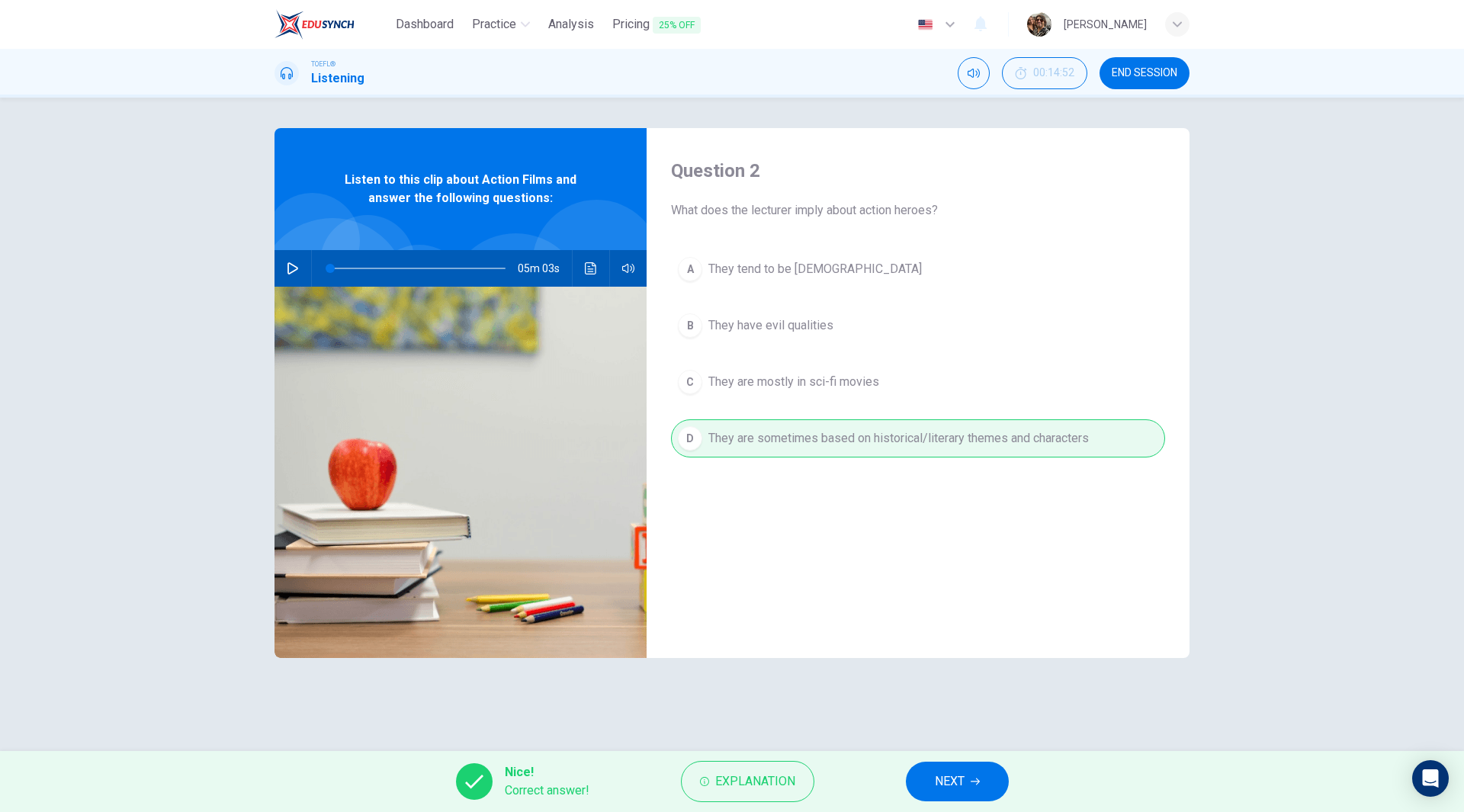
click at [957, 780] on span "NEXT" at bounding box center [949, 781] width 30 height 22
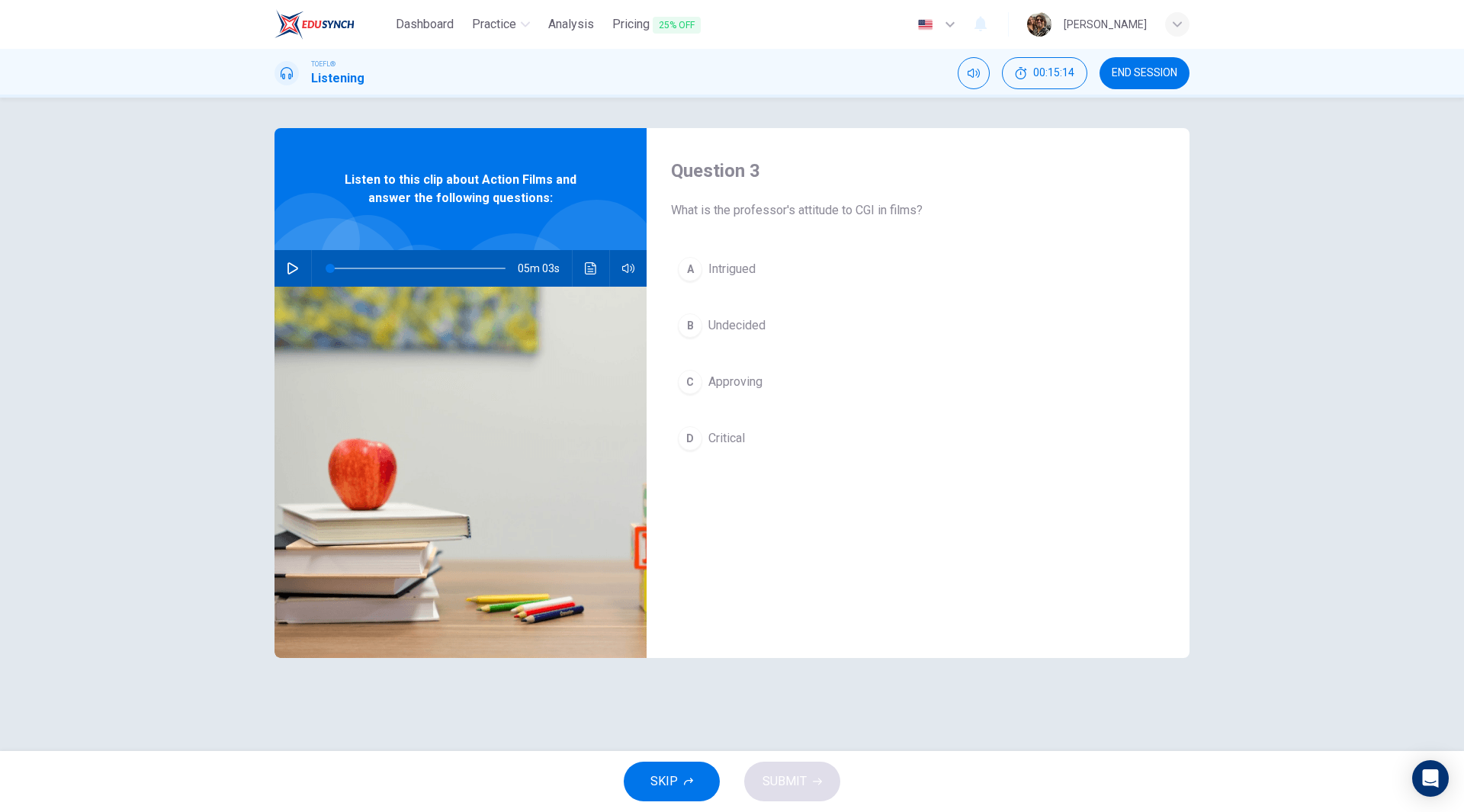
click at [732, 433] on span "Critical" at bounding box center [727, 439] width 37 height 18
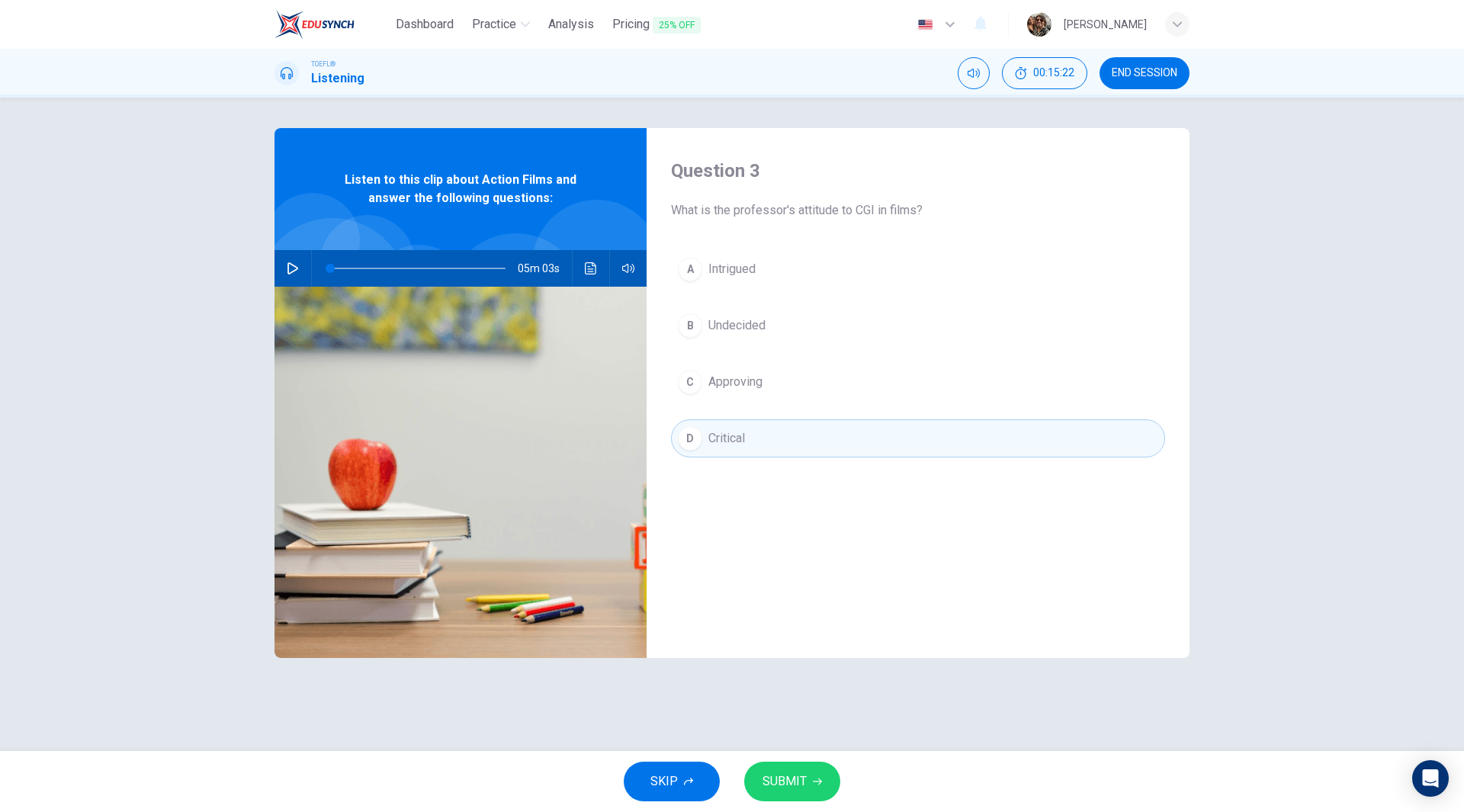
click at [808, 781] on button "SUBMIT" at bounding box center [792, 781] width 96 height 40
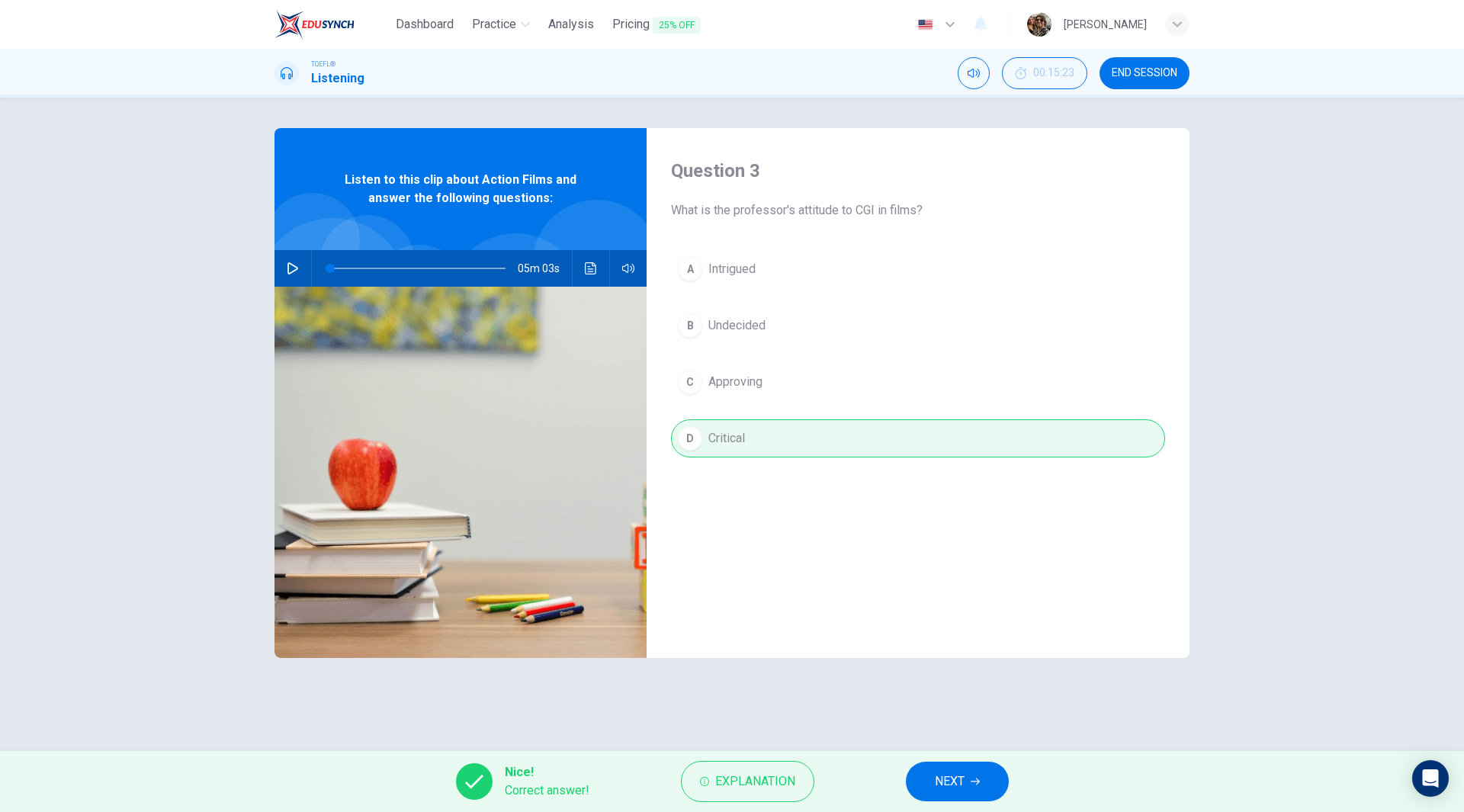
click at [978, 780] on icon "button" at bounding box center [975, 781] width 9 height 7
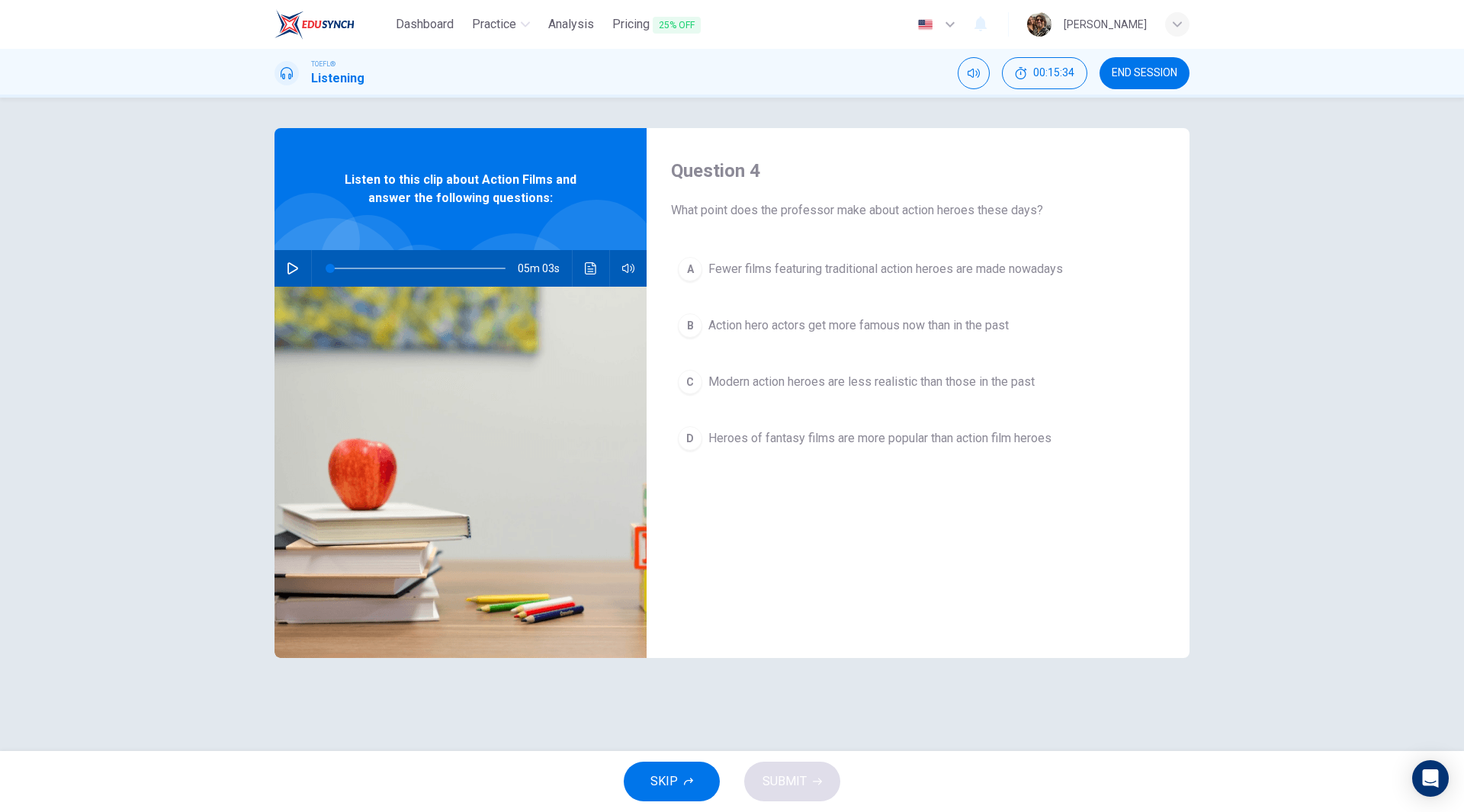
click at [847, 272] on span "Fewer films featuring traditional action heroes are made nowadays" at bounding box center [885, 269] width 354 height 18
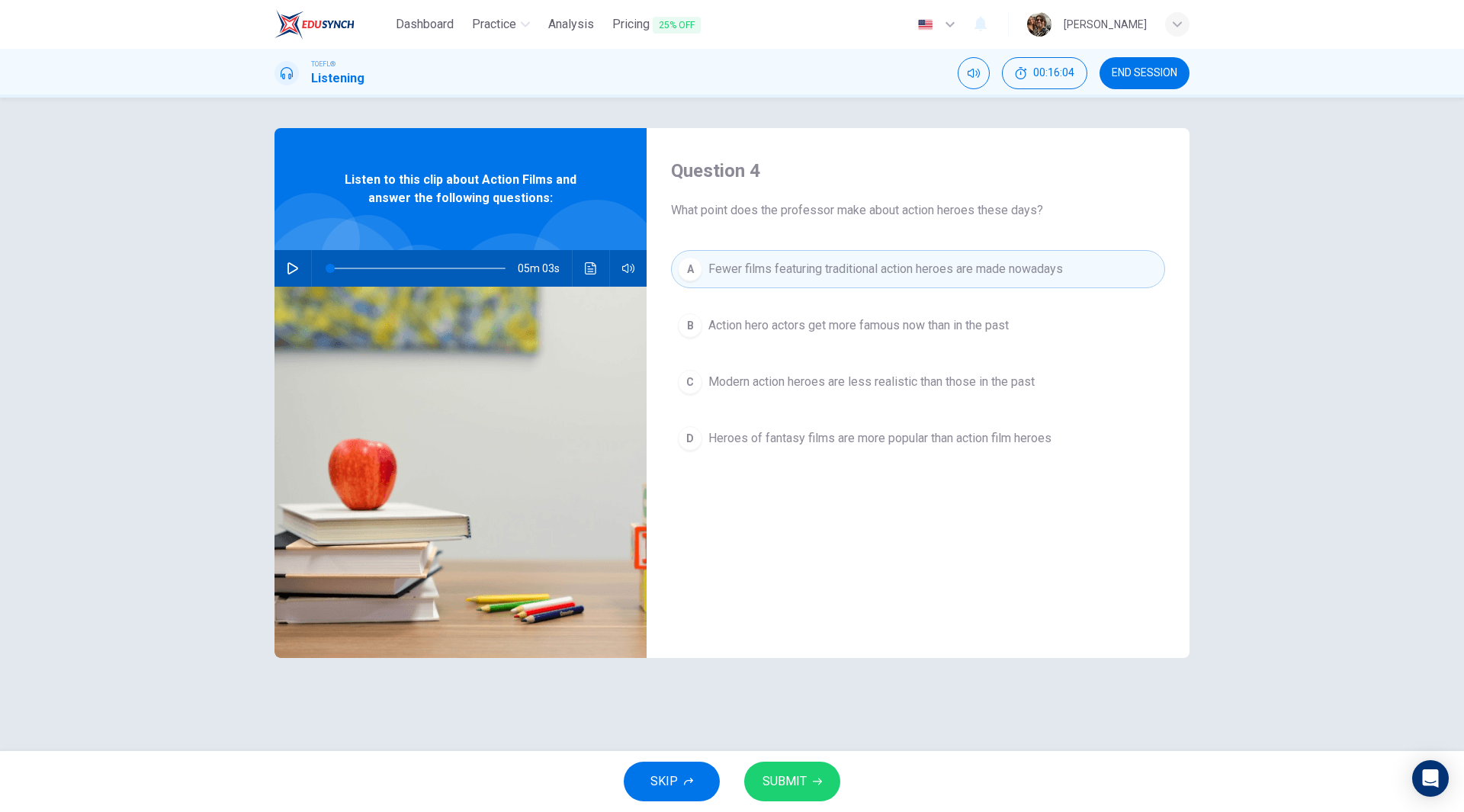
click at [828, 386] on span "Modern action heroes are less realistic than those in the past" at bounding box center [871, 382] width 327 height 18
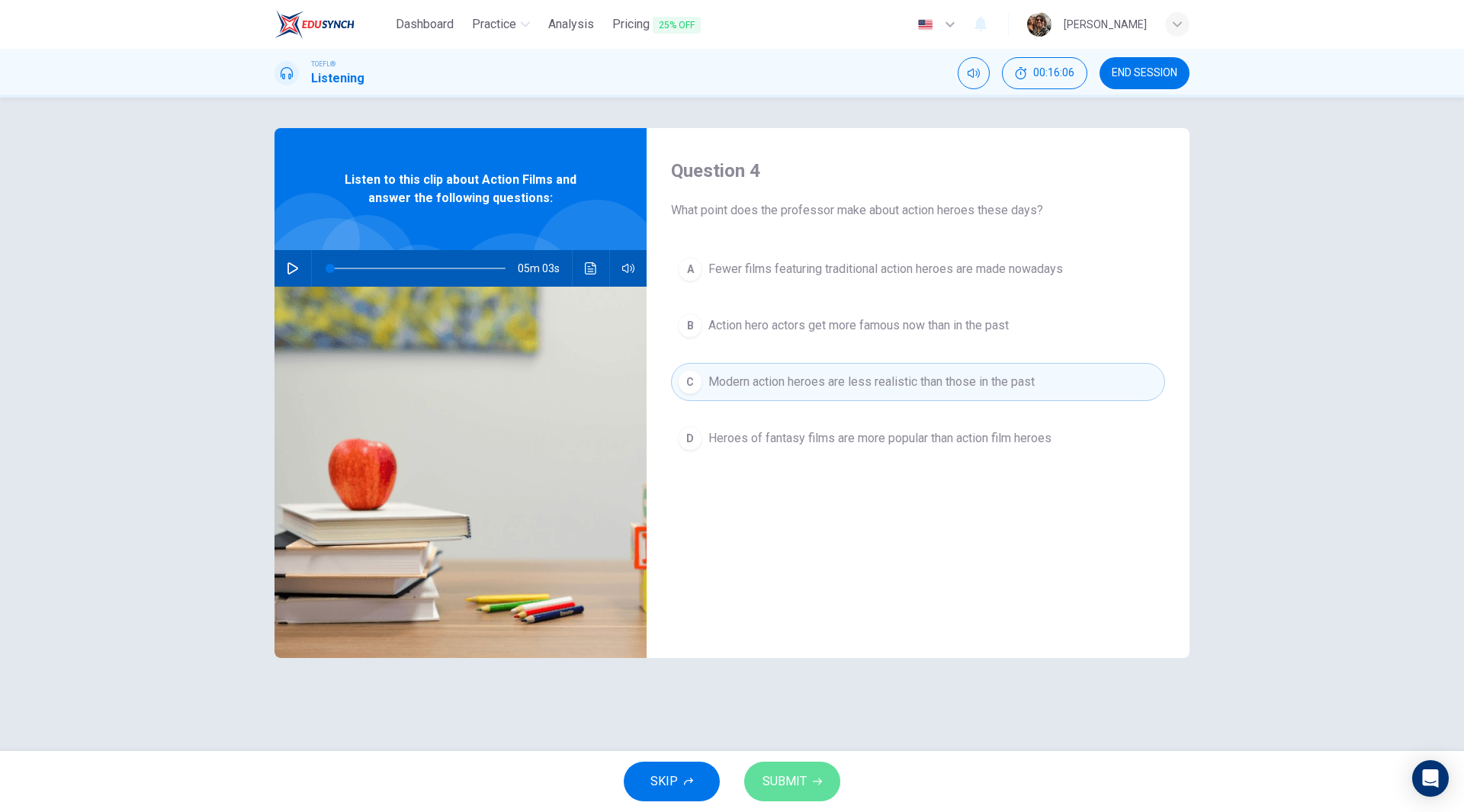
click at [778, 776] on span "SUBMIT" at bounding box center [785, 781] width 45 height 22
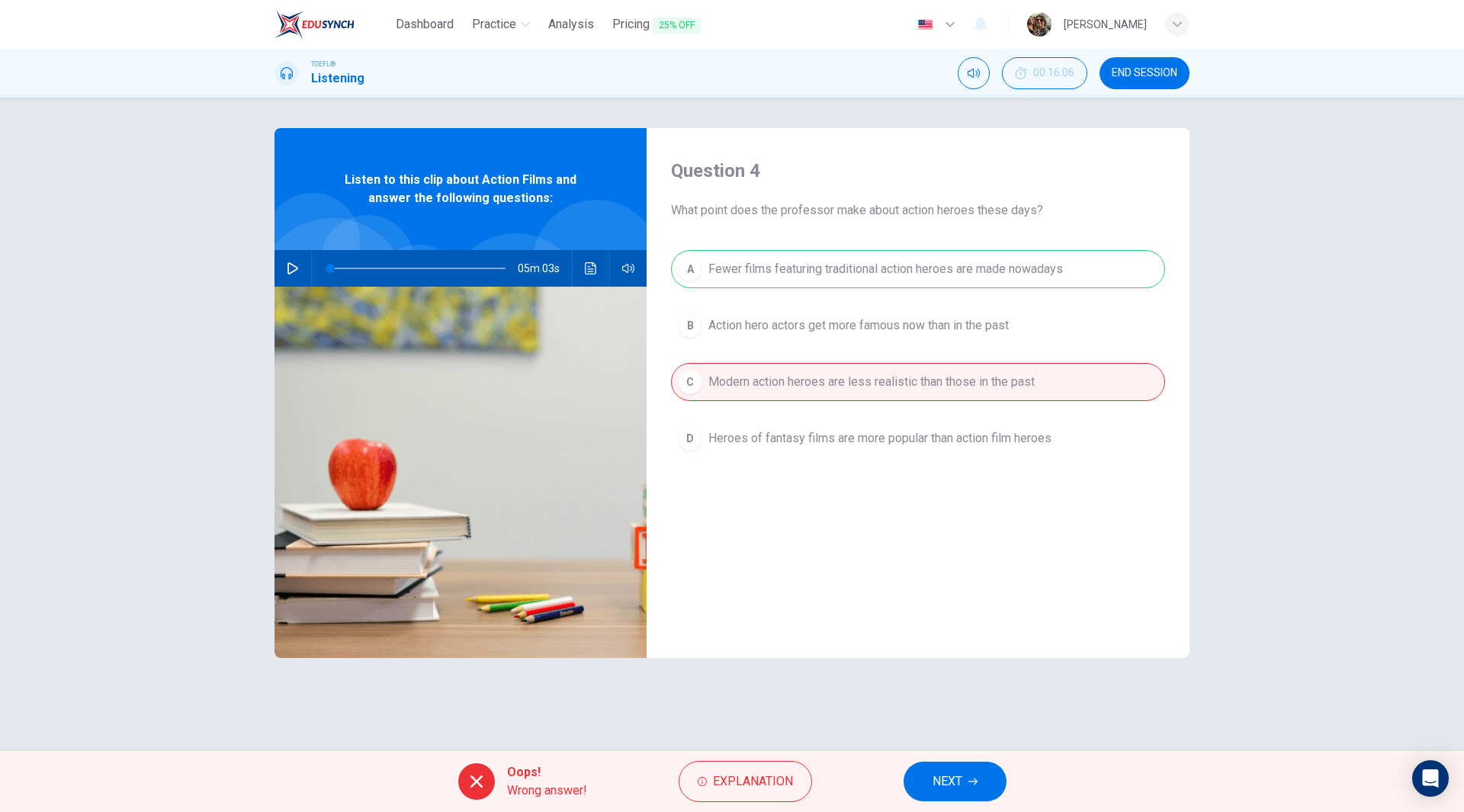
click at [955, 779] on span "NEXT" at bounding box center [947, 781] width 30 height 22
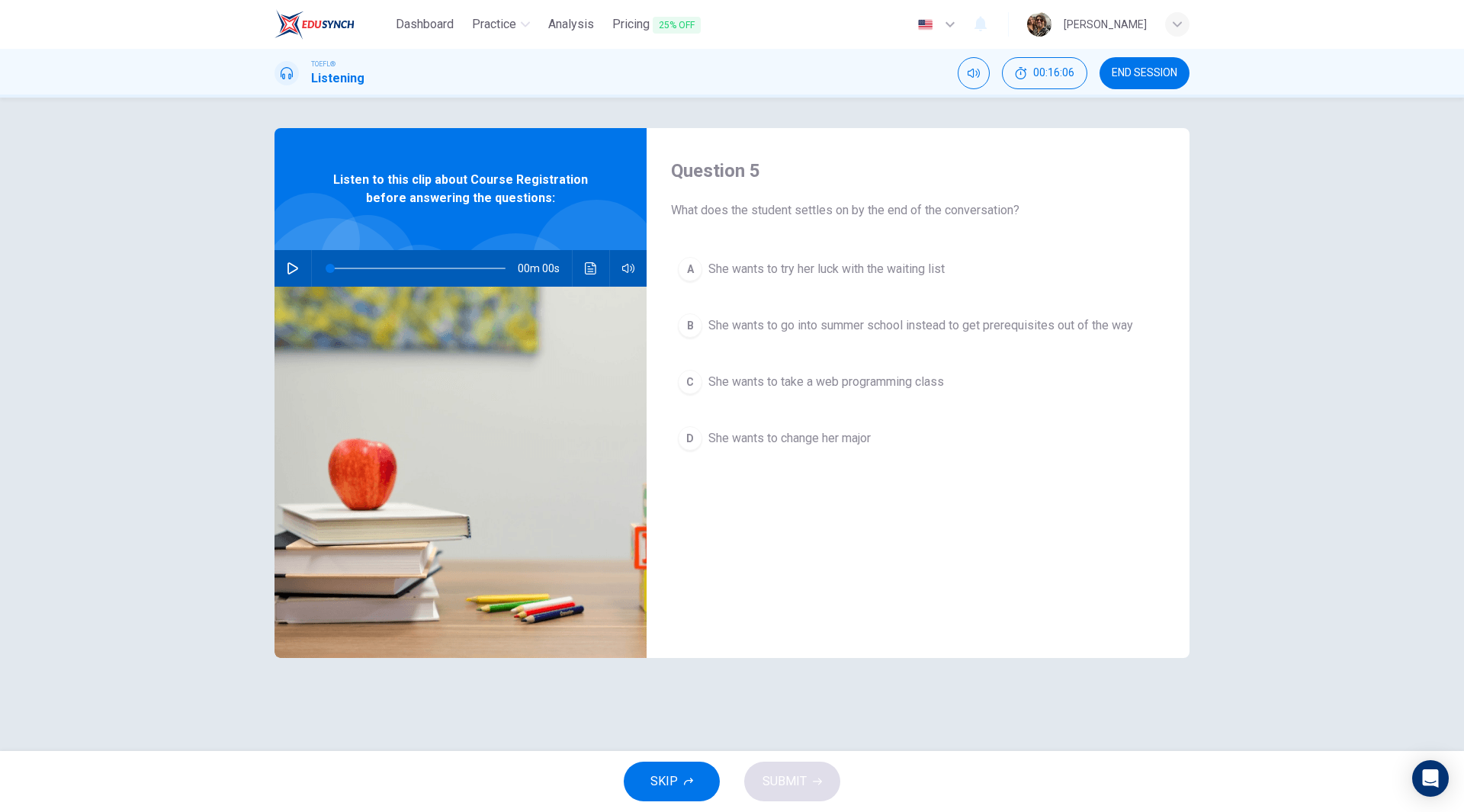
click at [1158, 72] on span "END SESSION" at bounding box center [1144, 73] width 65 height 12
